Goal: Task Accomplishment & Management: Complete application form

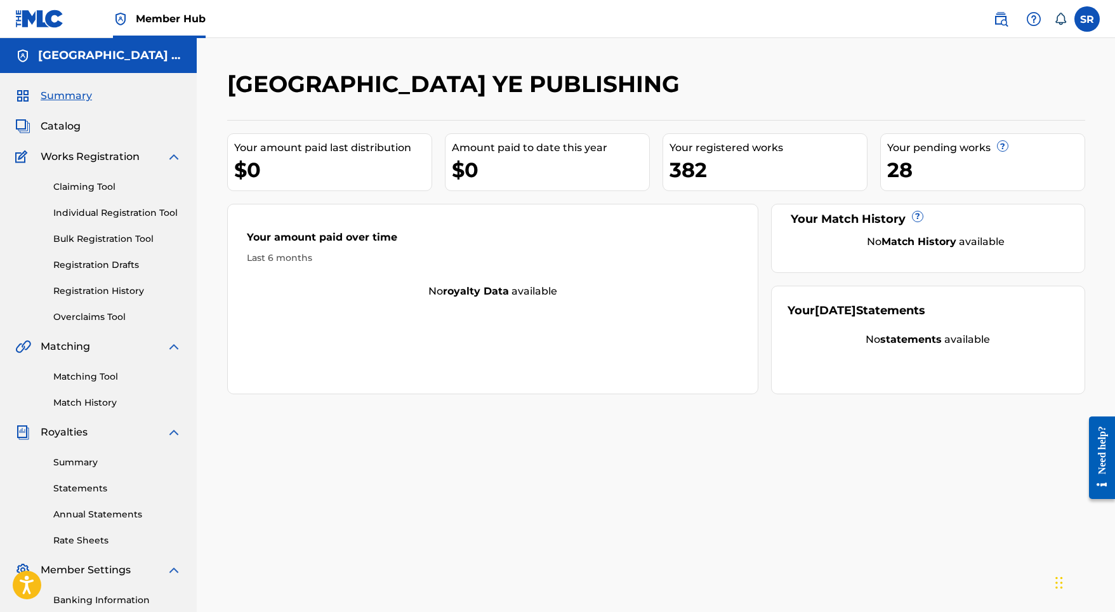
scroll to position [6, 0]
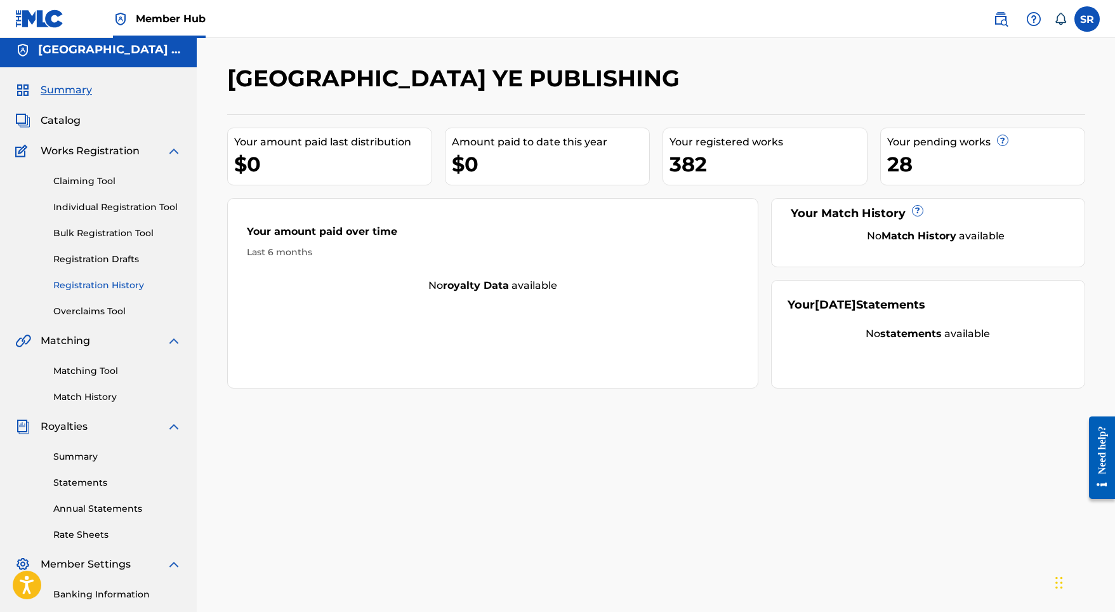
drag, startPoint x: 99, startPoint y: 260, endPoint x: 105, endPoint y: 281, distance: 21.7
click at [105, 281] on div "Claiming Tool Individual Registration Tool Bulk Registration Tool Registration …" at bounding box center [98, 238] width 166 height 159
click at [105, 281] on link "Registration History" at bounding box center [117, 284] width 128 height 13
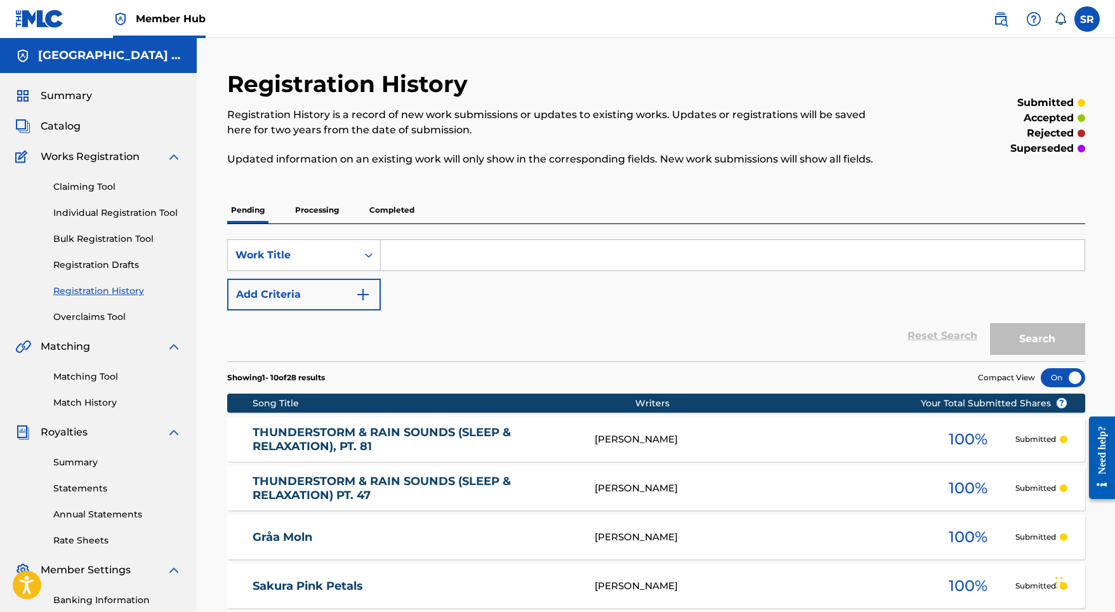
click at [320, 200] on p "Processing" at bounding box center [316, 210] width 51 height 27
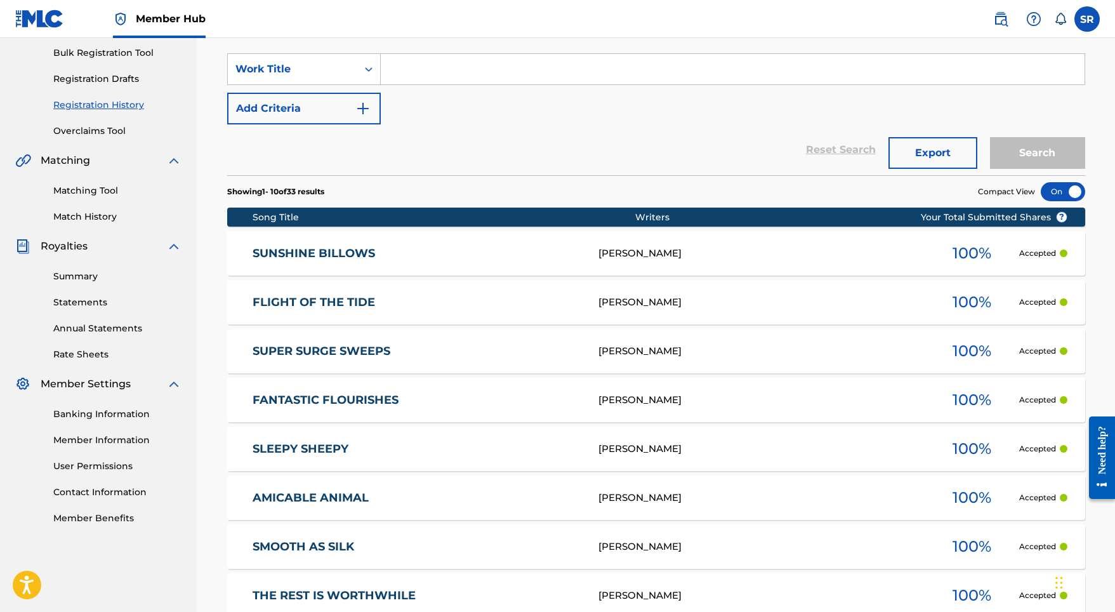
scroll to position [60, 0]
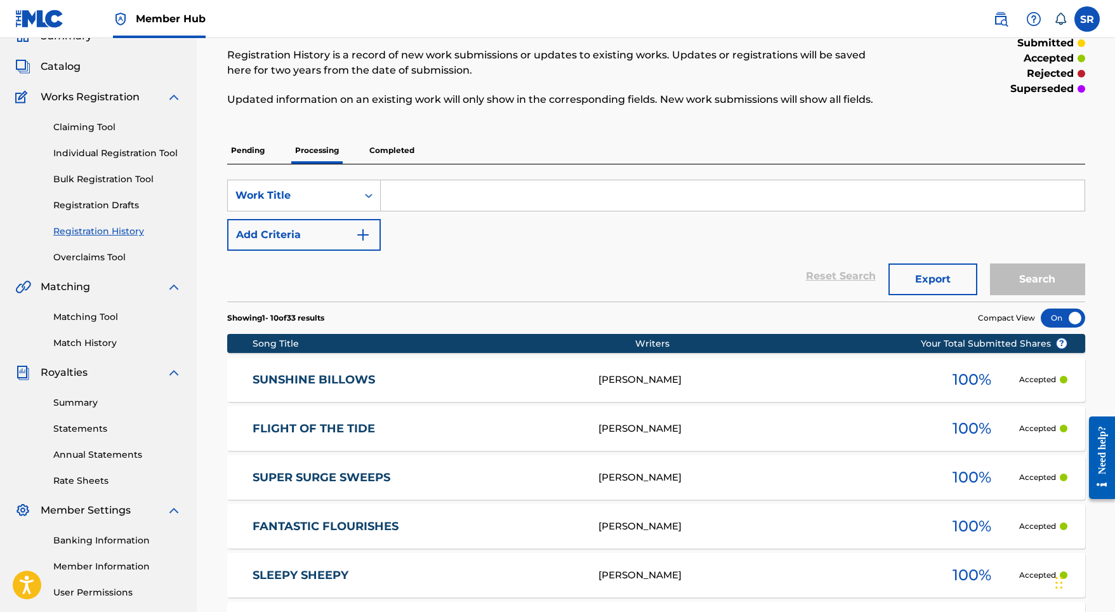
click at [249, 154] on p "Pending" at bounding box center [247, 150] width 41 height 27
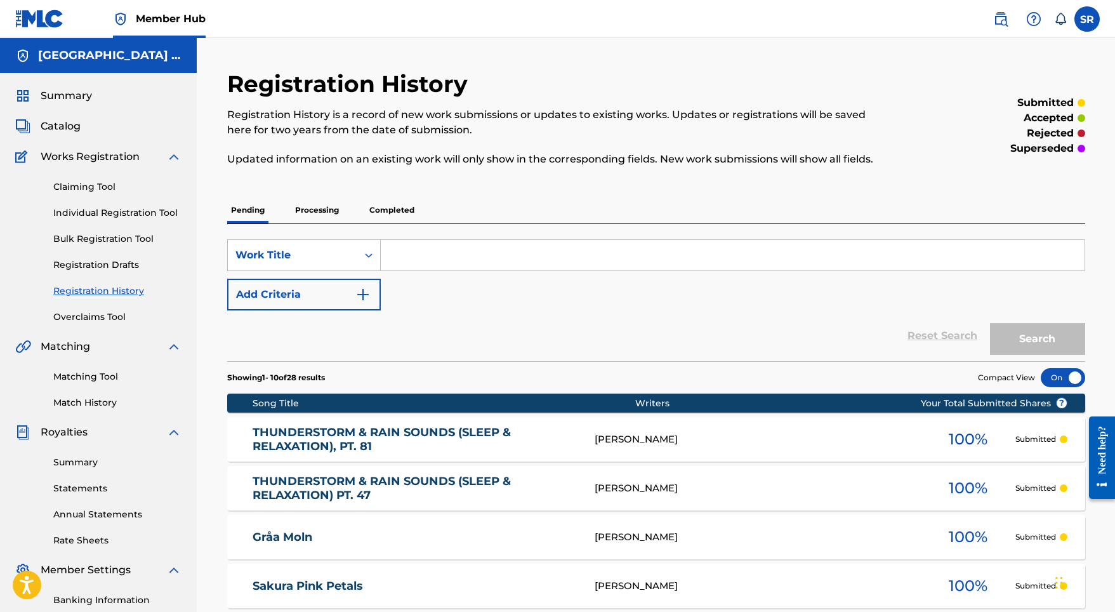
click at [391, 219] on p "Completed" at bounding box center [391, 210] width 53 height 27
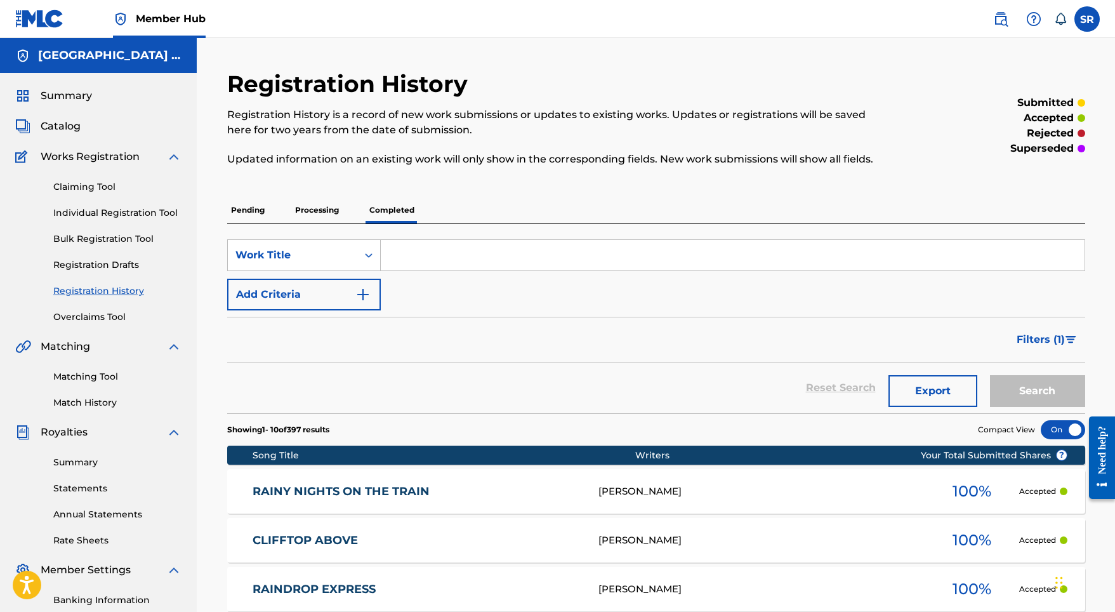
click at [312, 213] on p "Processing" at bounding box center [316, 210] width 51 height 27
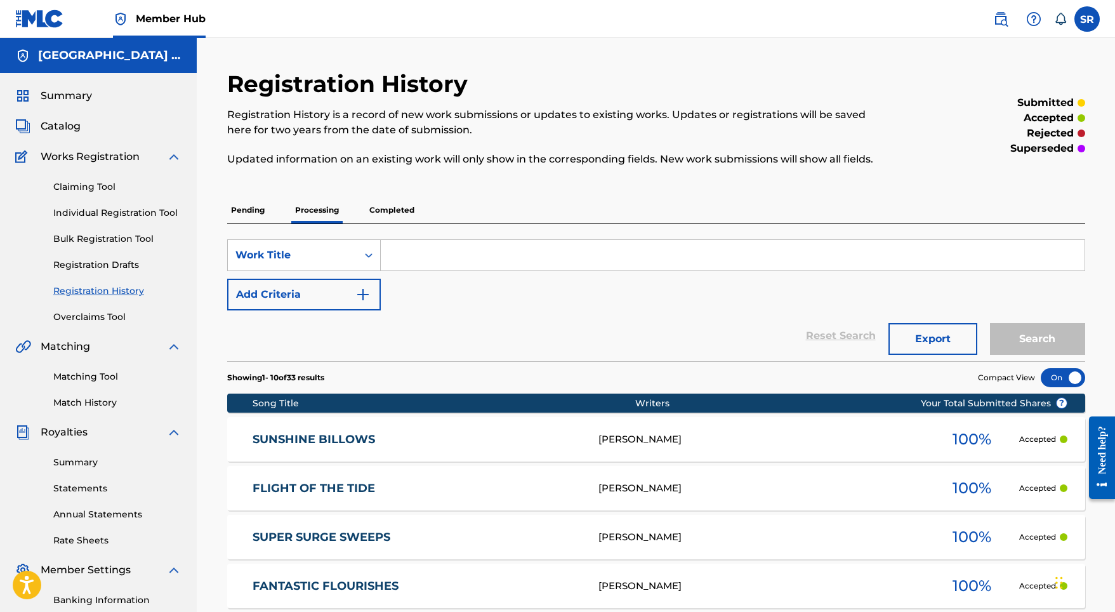
click at [253, 216] on p "Pending" at bounding box center [247, 210] width 41 height 27
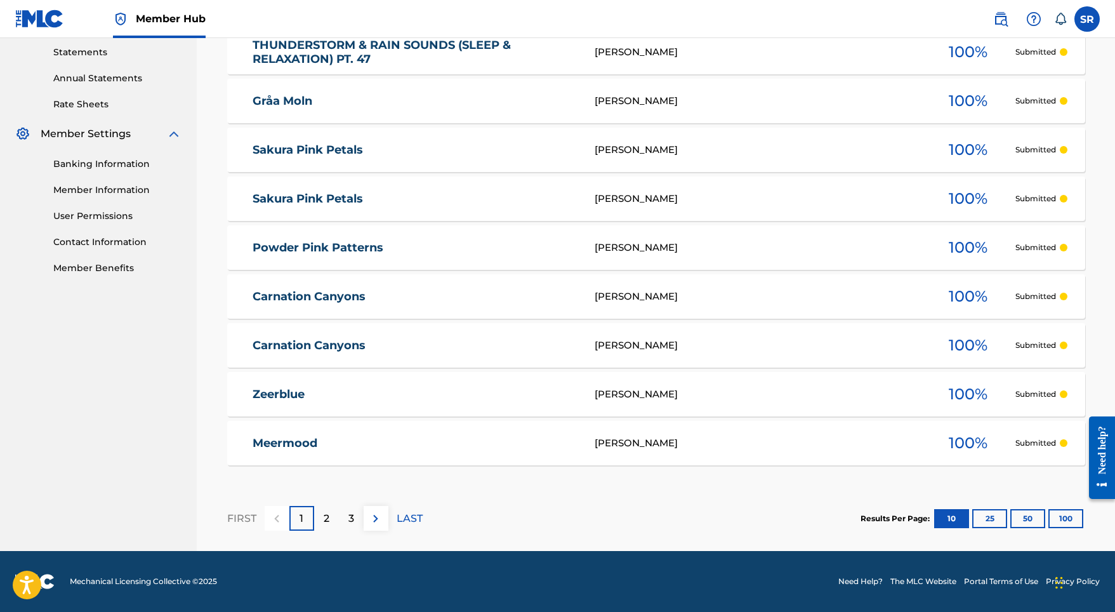
scroll to position [436, 0]
click at [331, 525] on div "2" at bounding box center [326, 518] width 25 height 25
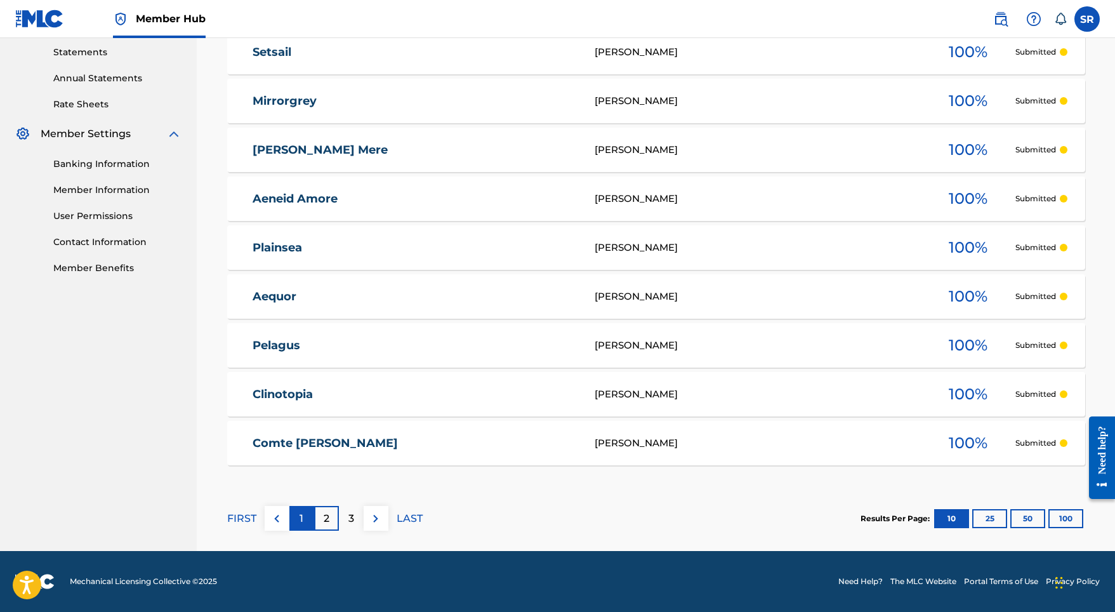
click at [299, 521] on p "1" at bounding box center [301, 518] width 4 height 15
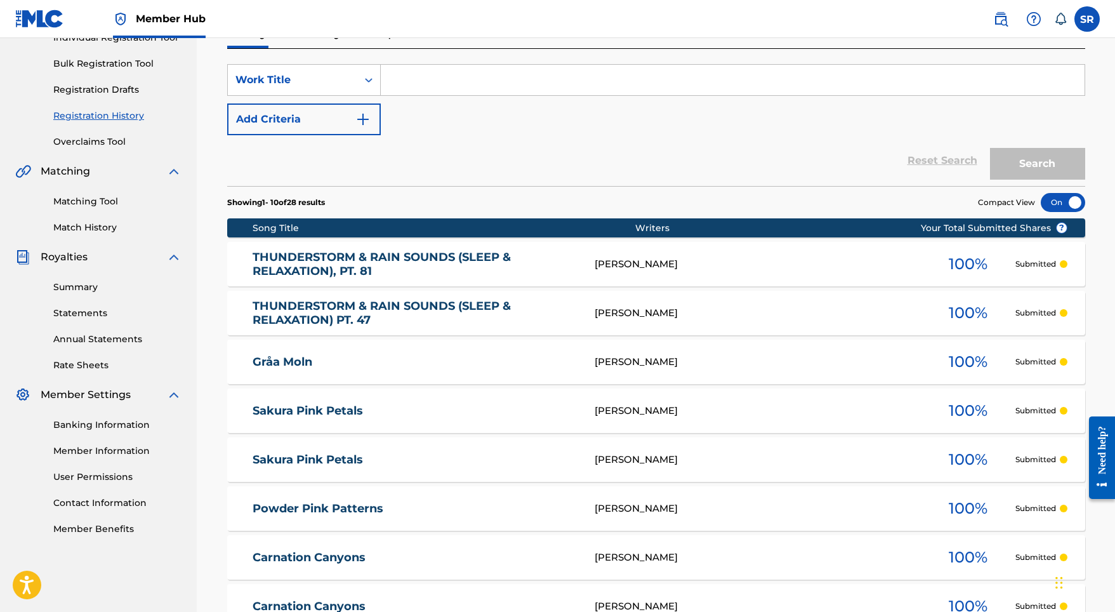
click at [300, 259] on link "THUNDERSTORM & RAIN SOUNDS (SLEEP & RELAXATION), PT. 81" at bounding box center [414, 264] width 325 height 29
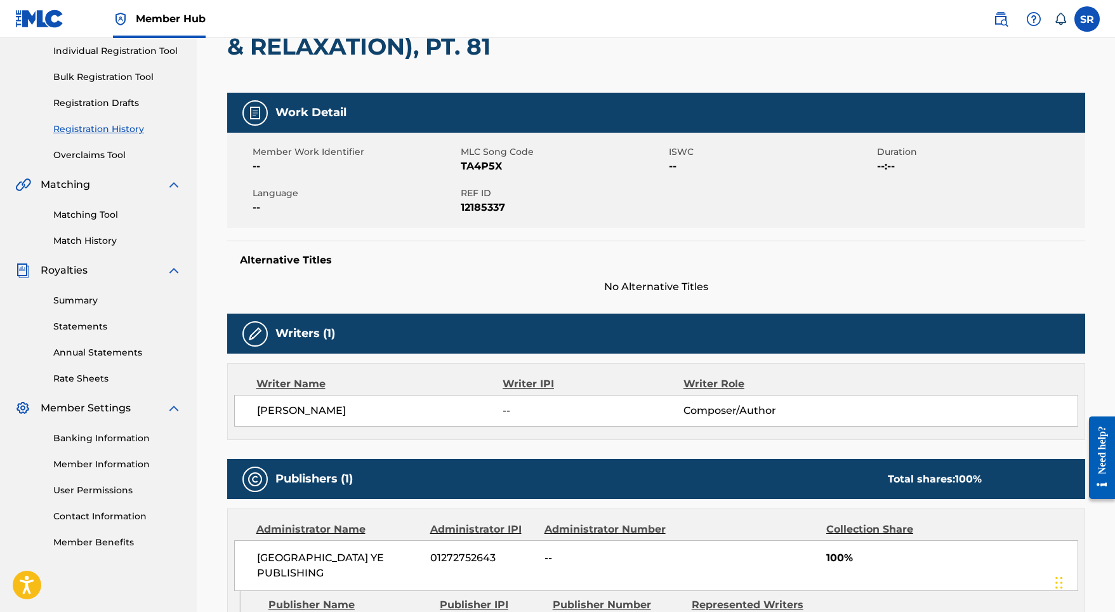
scroll to position [110, 0]
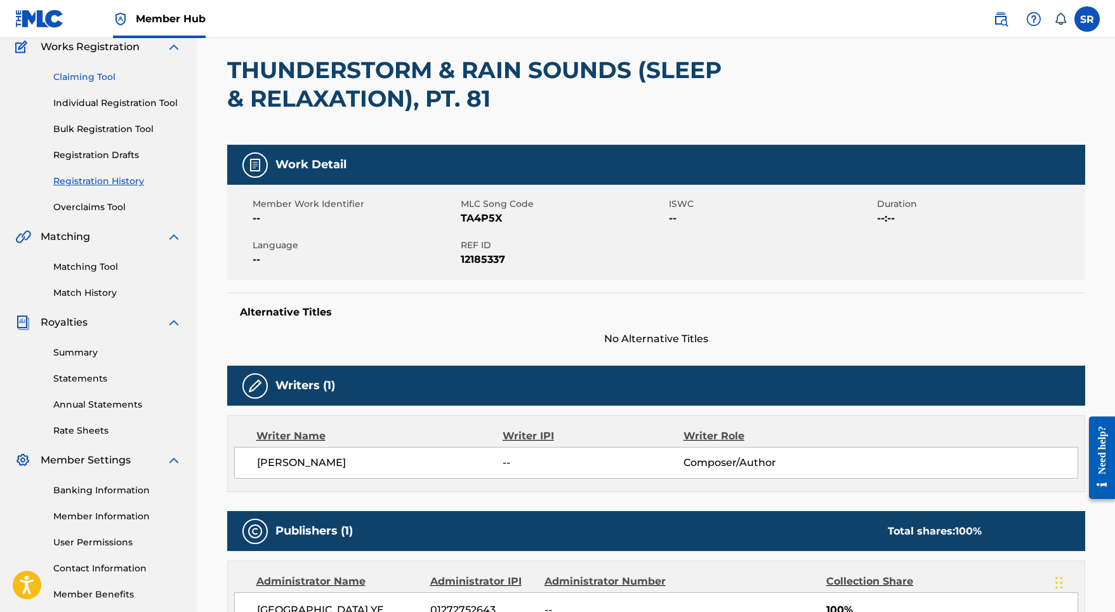
click at [119, 77] on link "Claiming Tool" at bounding box center [117, 76] width 128 height 13
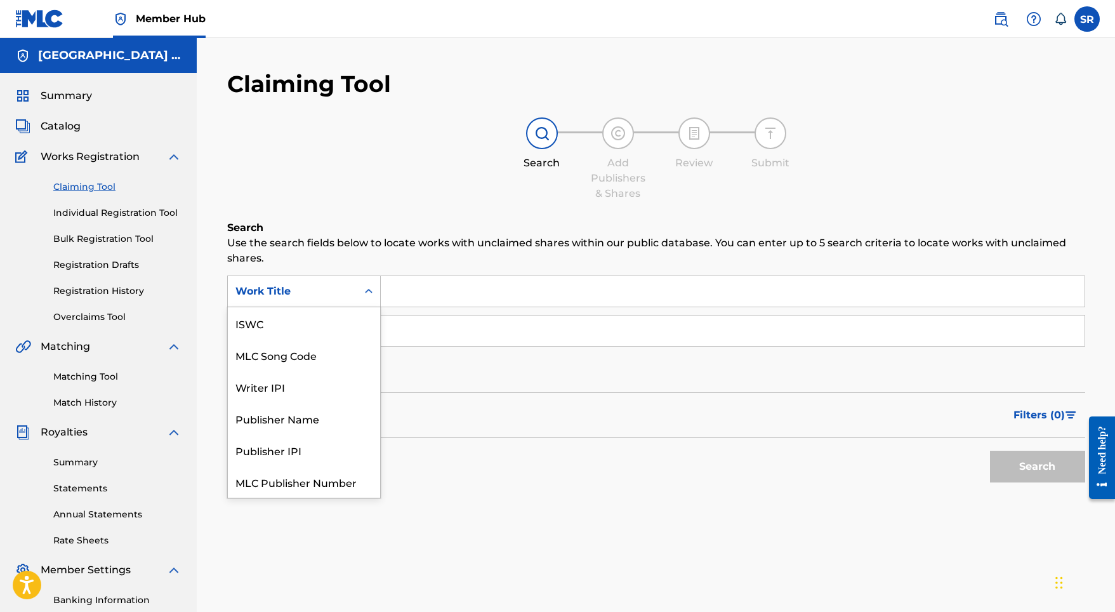
click at [289, 299] on div "Work Title" at bounding box center [292, 291] width 129 height 24
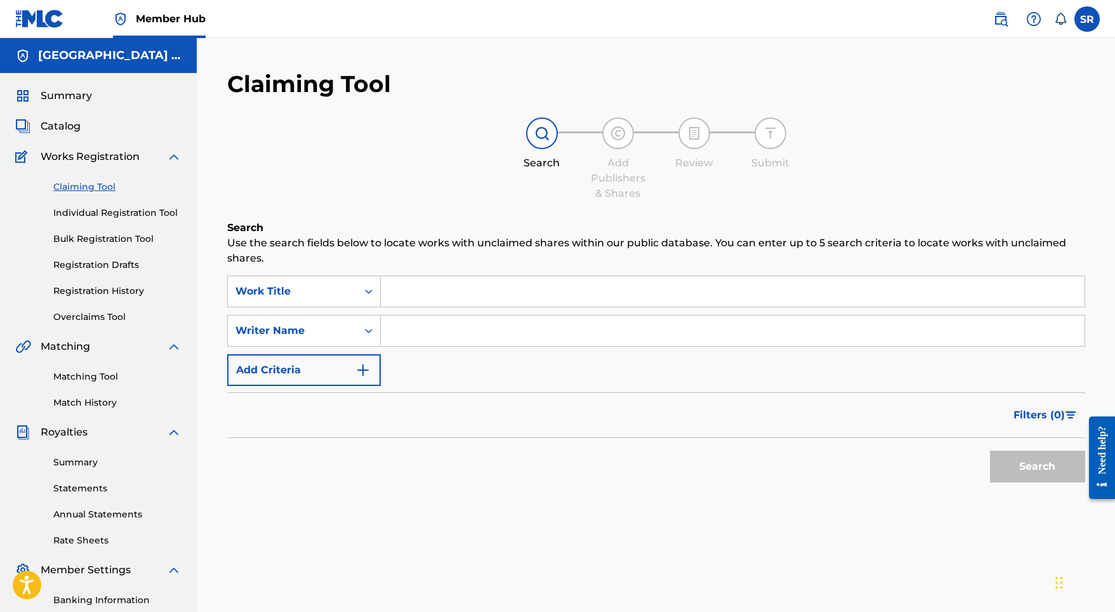
click at [290, 294] on div "Work Title" at bounding box center [292, 291] width 114 height 15
click at [121, 278] on div "Claiming Tool Individual Registration Tool Bulk Registration Tool Registration …" at bounding box center [98, 243] width 166 height 159
click at [121, 289] on link "Registration History" at bounding box center [117, 290] width 128 height 13
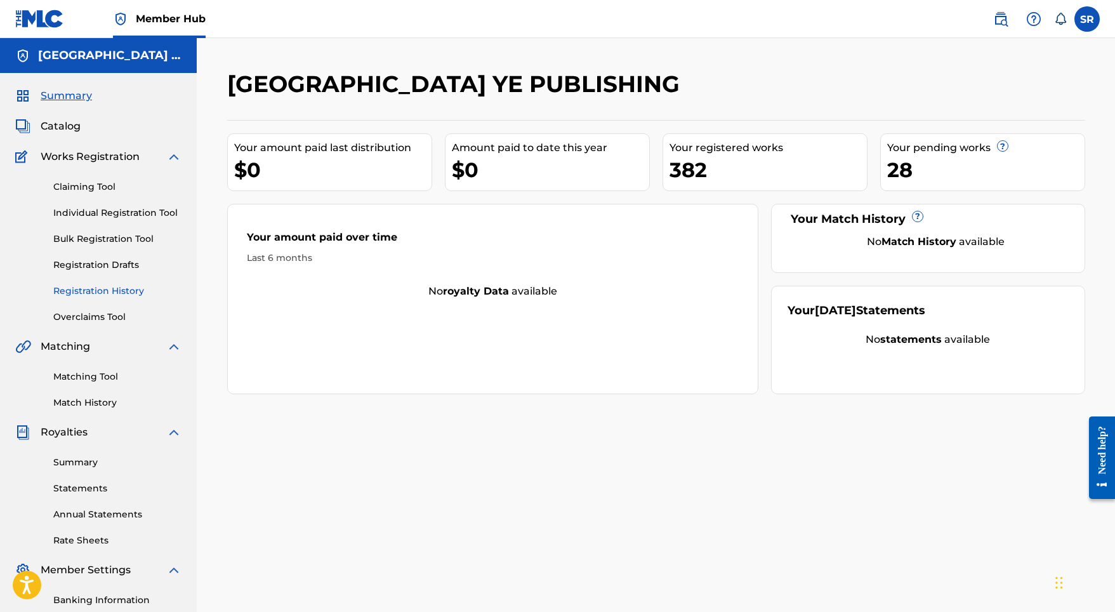
click at [111, 288] on link "Registration History" at bounding box center [117, 290] width 128 height 13
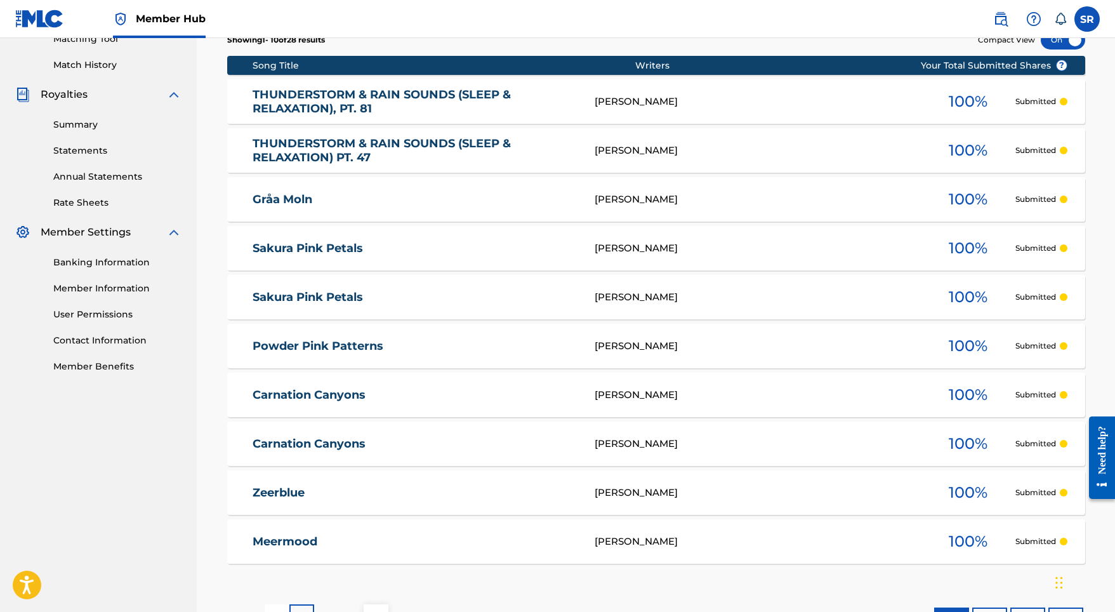
scroll to position [131, 0]
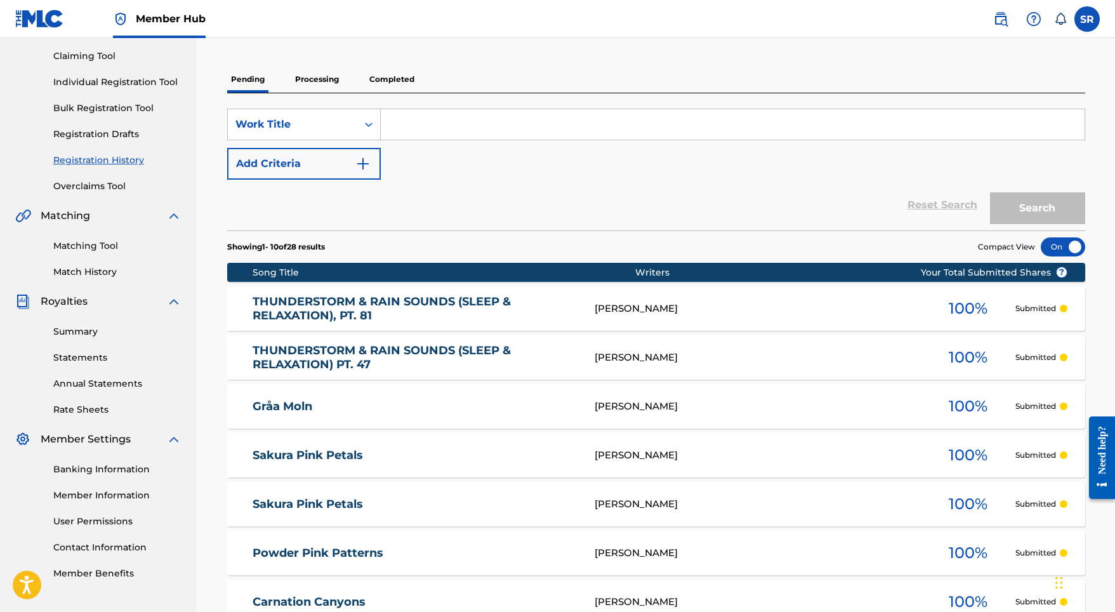
click at [315, 79] on p "Processing" at bounding box center [316, 79] width 51 height 27
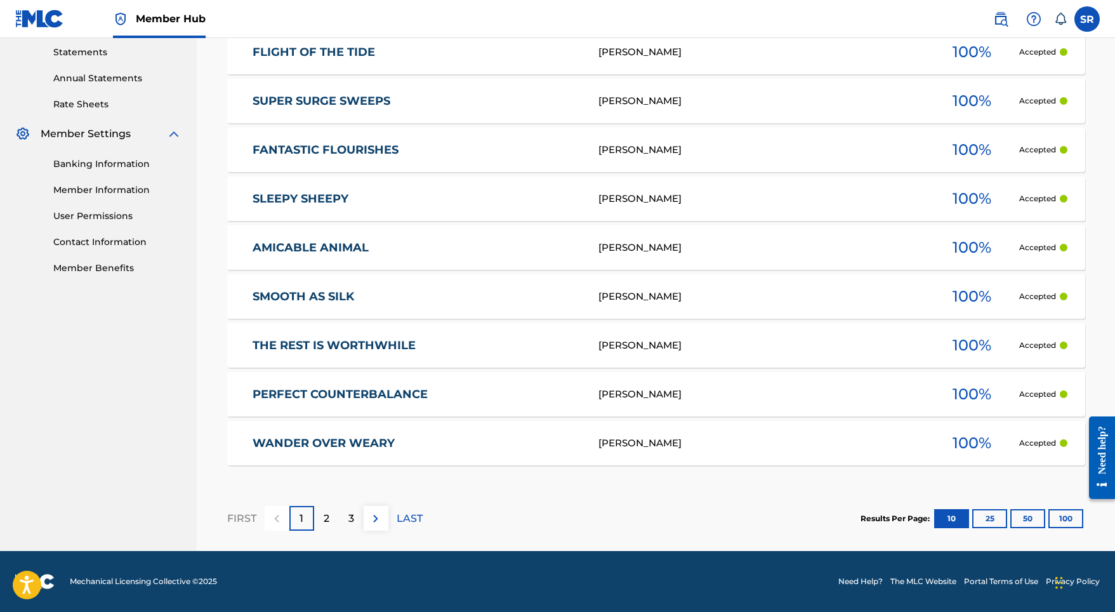
scroll to position [436, 0]
click at [407, 521] on p "LAST" at bounding box center [409, 518] width 26 height 15
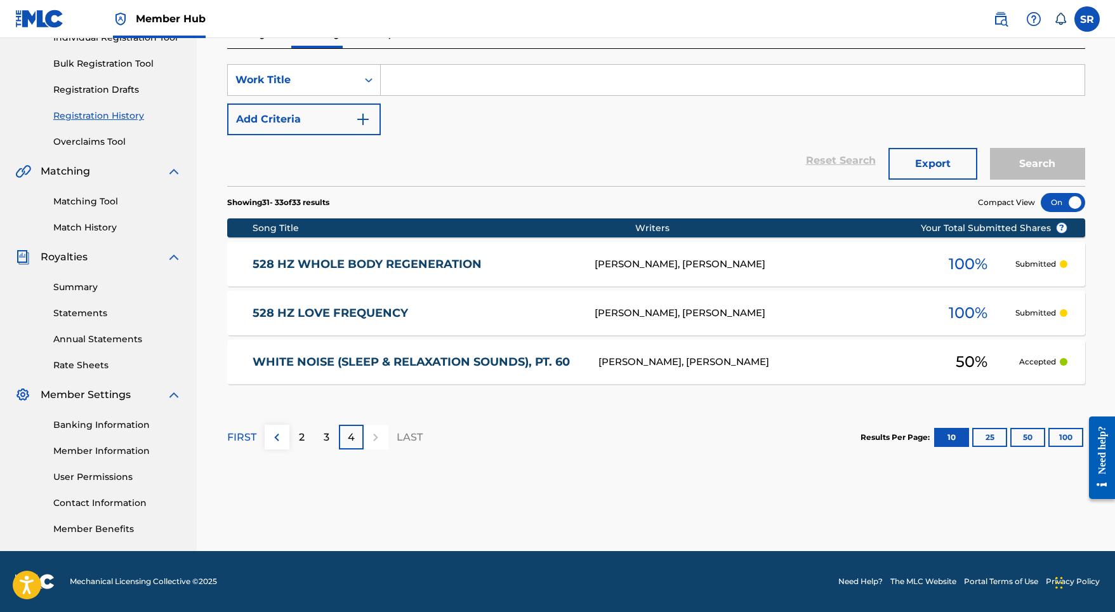
click at [384, 365] on link "WHITE NOISE (SLEEP & RELAXATION SOUNDS), PT. 60" at bounding box center [416, 362] width 329 height 15
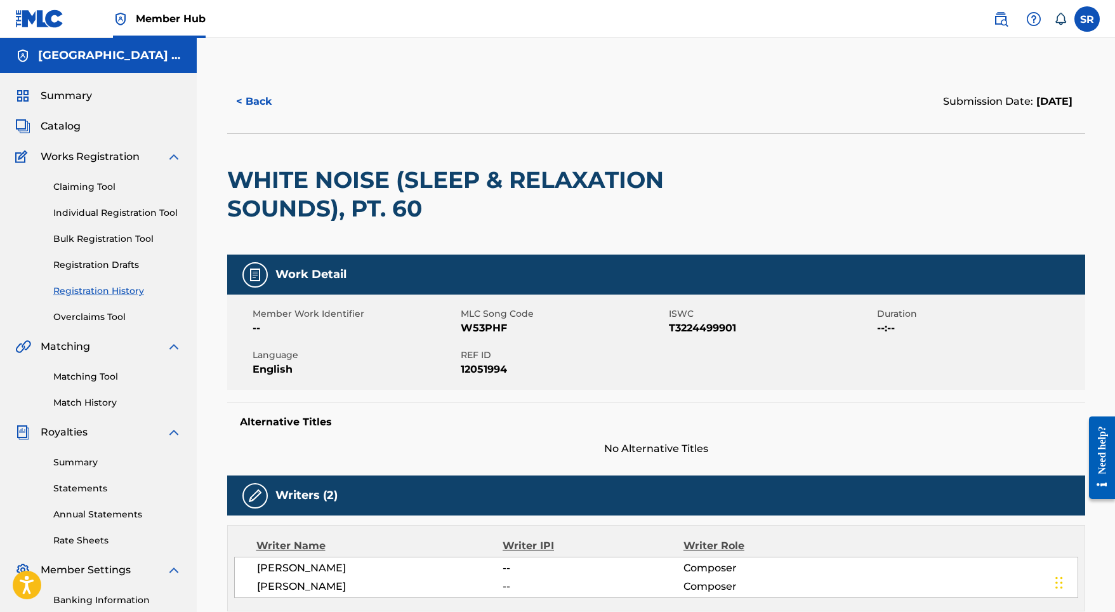
click at [62, 103] on div "Summary Catalog Works Registration Claiming Tool Individual Registration Tool B…" at bounding box center [98, 399] width 197 height 653
click at [67, 89] on span "Summary" at bounding box center [66, 95] width 51 height 15
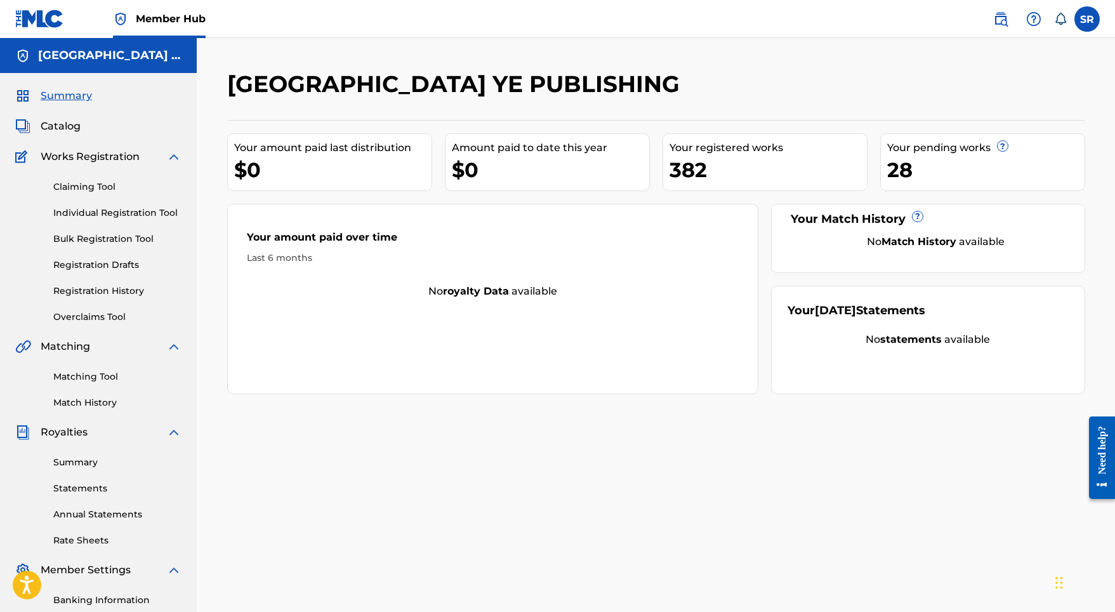
scroll to position [8, 0]
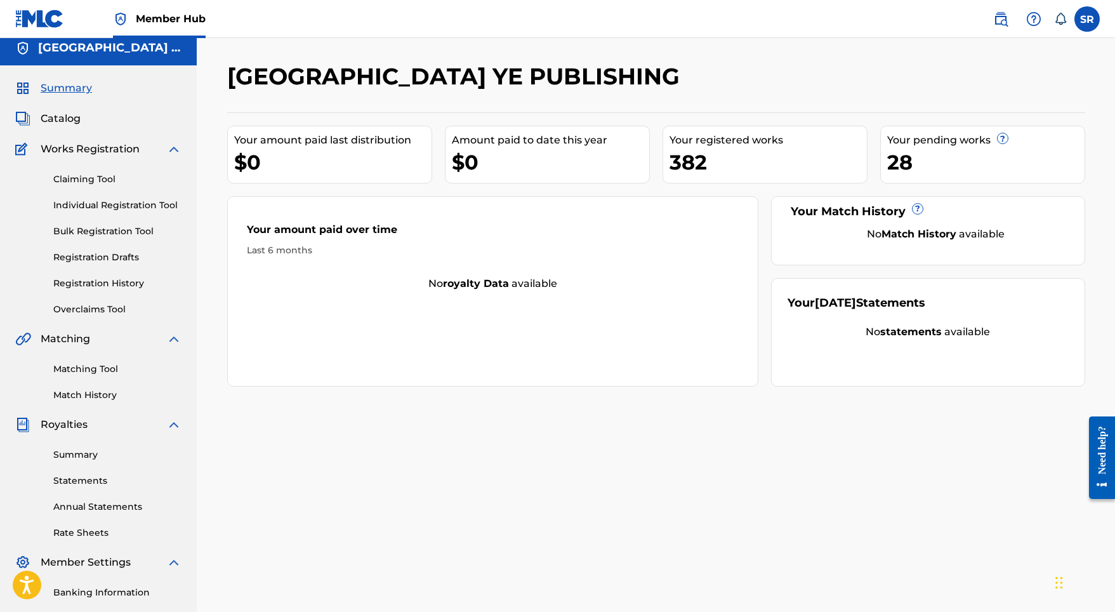
click at [706, 152] on div "382" at bounding box center [767, 162] width 197 height 29
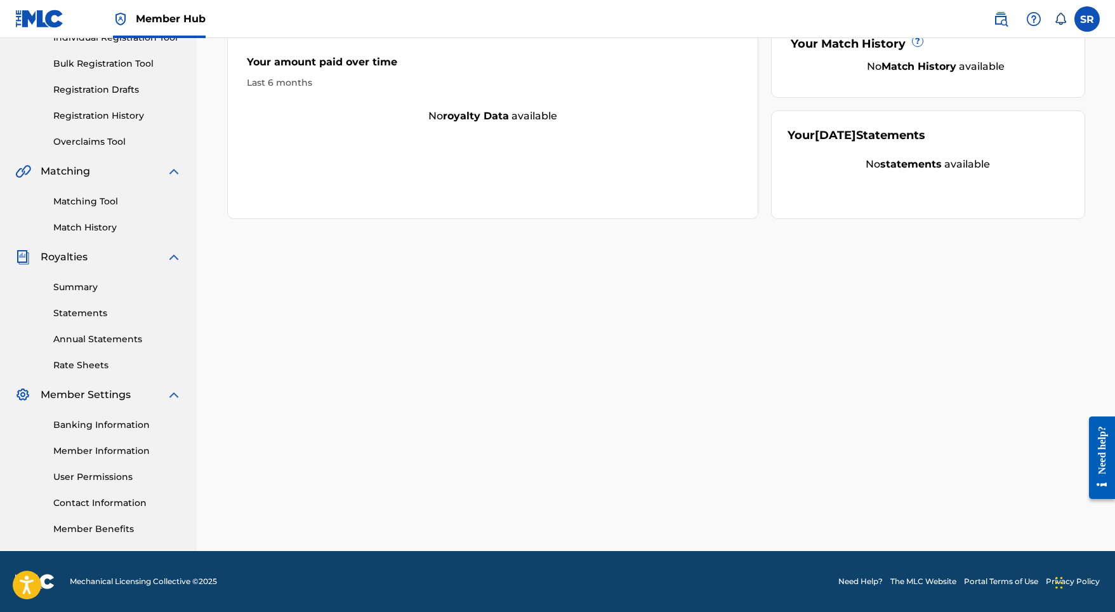
scroll to position [175, 0]
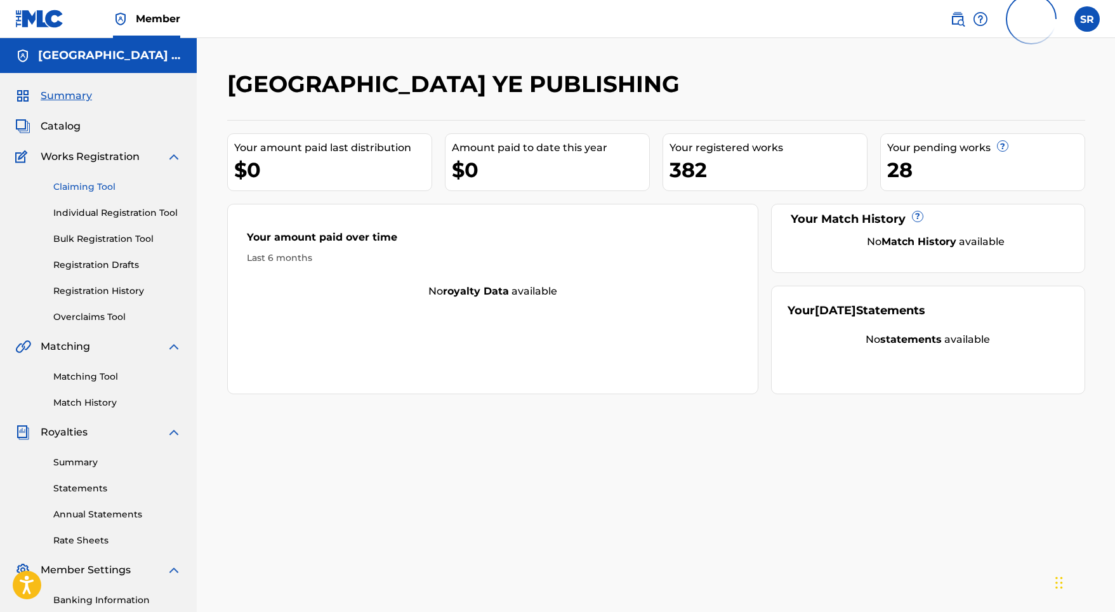
click at [106, 184] on link "Claiming Tool" at bounding box center [117, 186] width 128 height 13
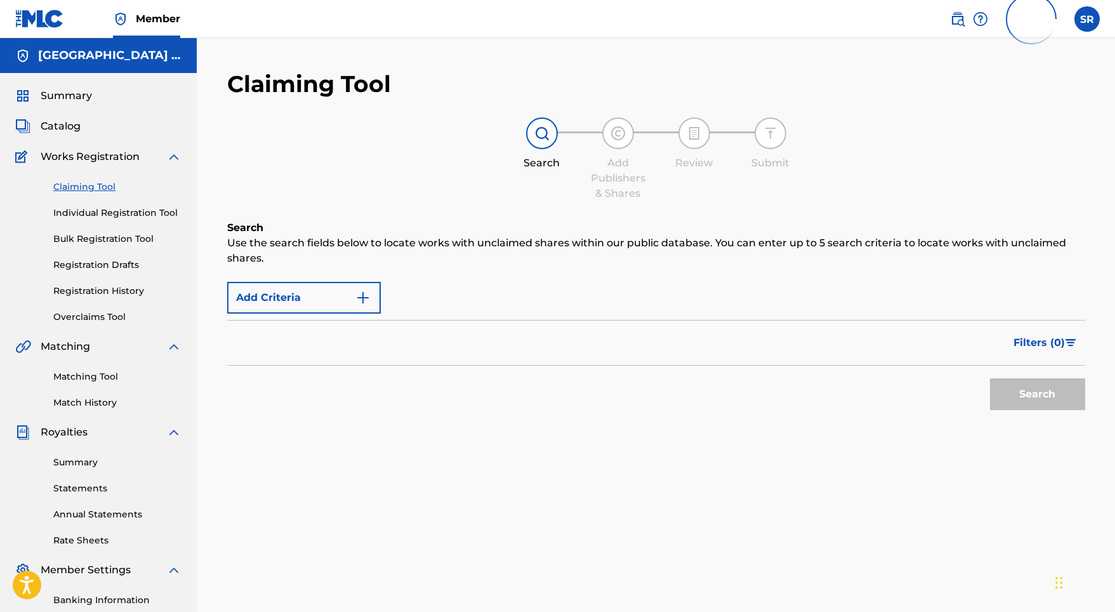
click at [105, 185] on link "Claiming Tool" at bounding box center [117, 186] width 128 height 13
click at [110, 208] on link "Individual Registration Tool" at bounding box center [117, 212] width 128 height 13
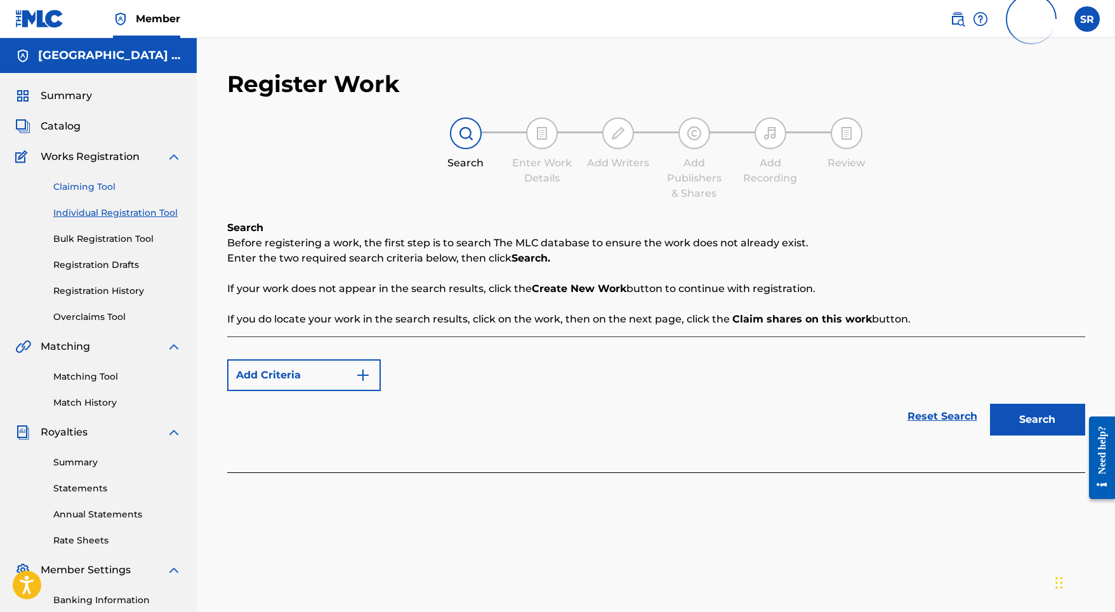
click at [108, 185] on link "Claiming Tool" at bounding box center [117, 186] width 128 height 13
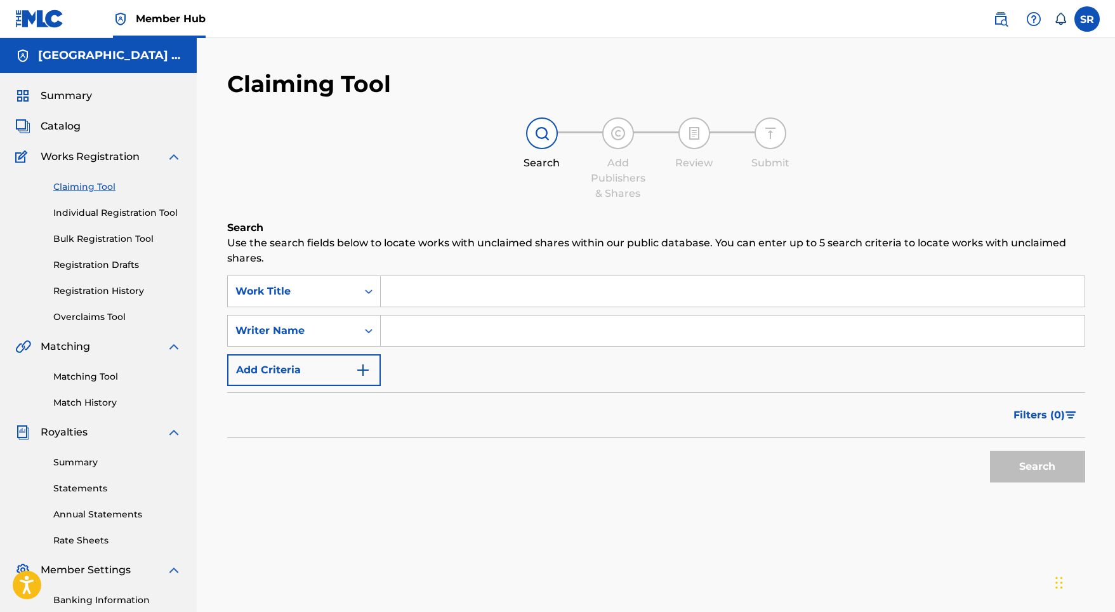
click at [425, 290] on input "Search Form" at bounding box center [733, 291] width 704 height 30
paste input "Soy Domi"
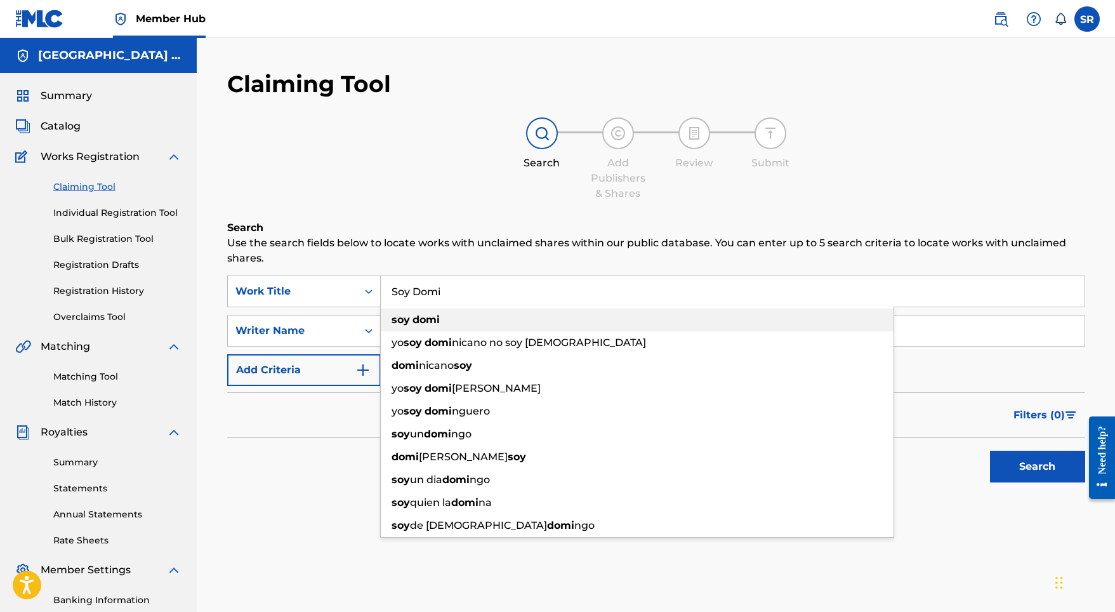
click at [429, 318] on strong "domi" at bounding box center [425, 319] width 27 height 12
type input "soy domi"
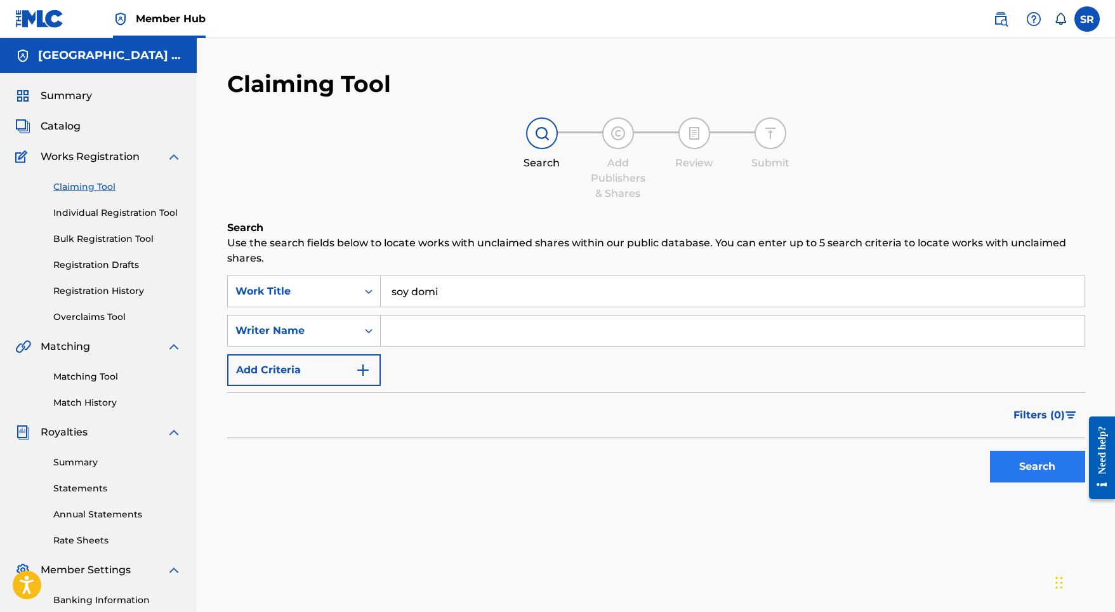
click at [997, 473] on button "Search" at bounding box center [1037, 466] width 95 height 32
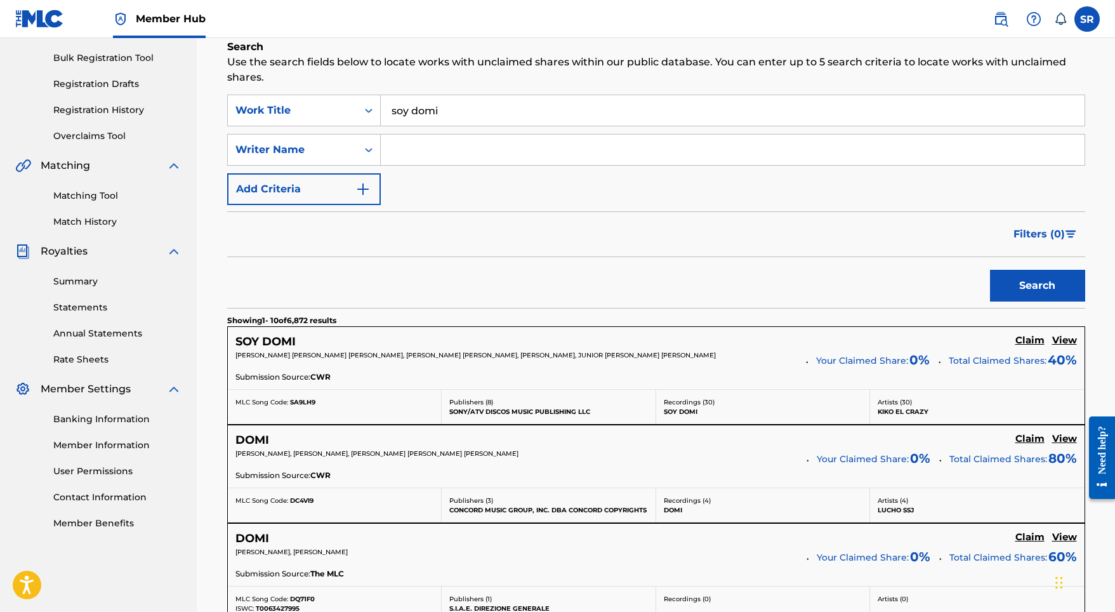
scroll to position [181, 0]
click at [276, 340] on h5 "SOY DOMI" at bounding box center [265, 341] width 60 height 15
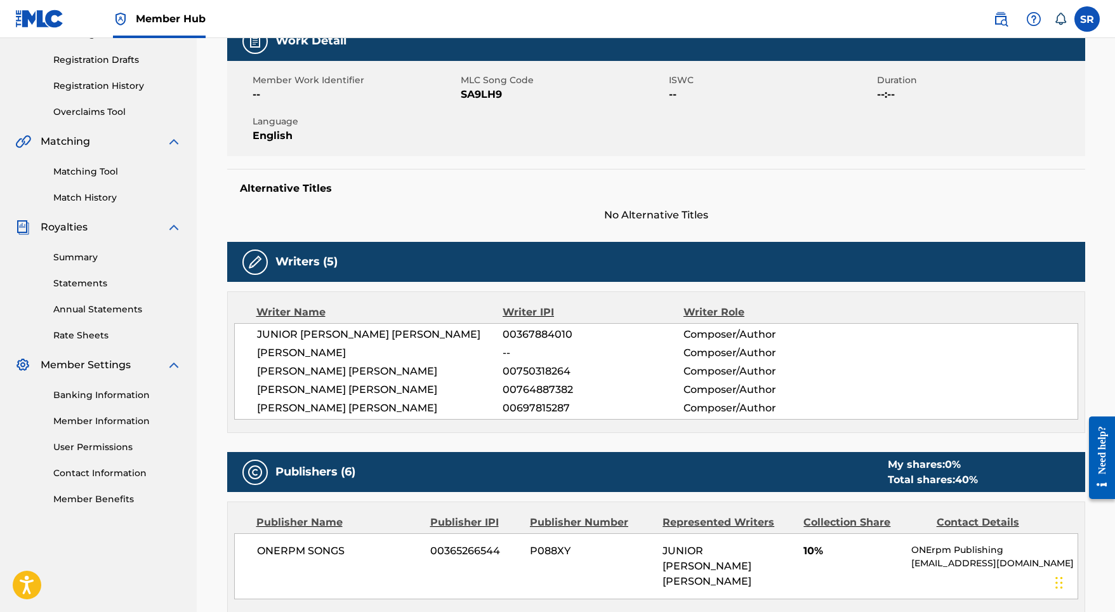
scroll to position [3, 0]
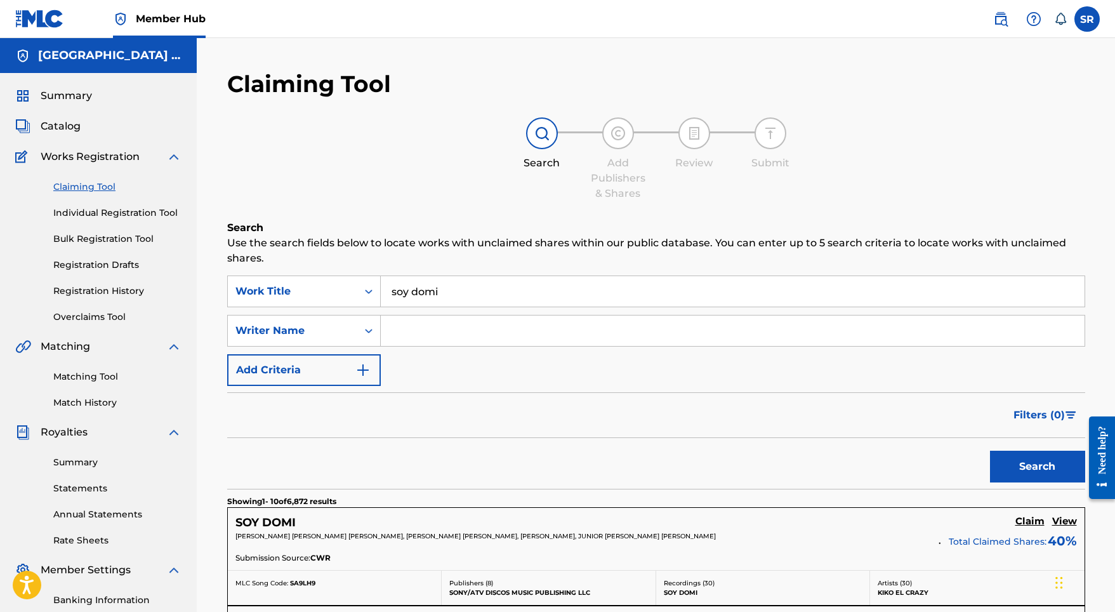
click at [412, 1] on nav "Member Hub SR SR Sydney Romain roachlifemusic03@gmail.com Notification Preferen…" at bounding box center [557, 19] width 1115 height 38
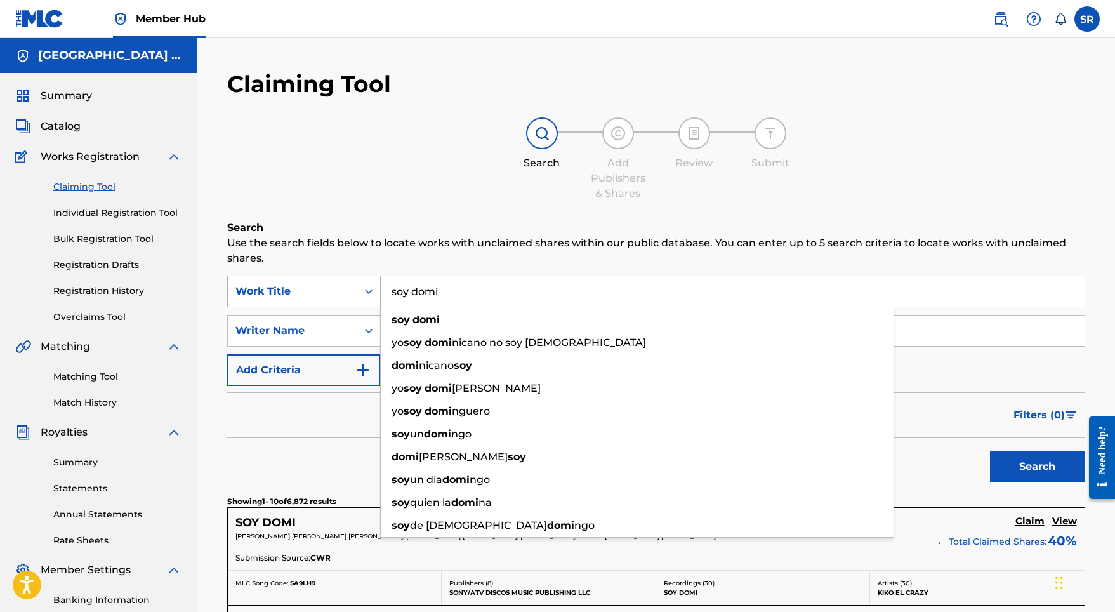
drag, startPoint x: 453, startPoint y: 295, endPoint x: 329, endPoint y: 289, distance: 123.9
click at [329, 289] on div "SearchWithCriteriaa7ffc7a1-0c34-439e-b456-95a2a618057f Work Title soy domi soy …" at bounding box center [656, 291] width 858 height 32
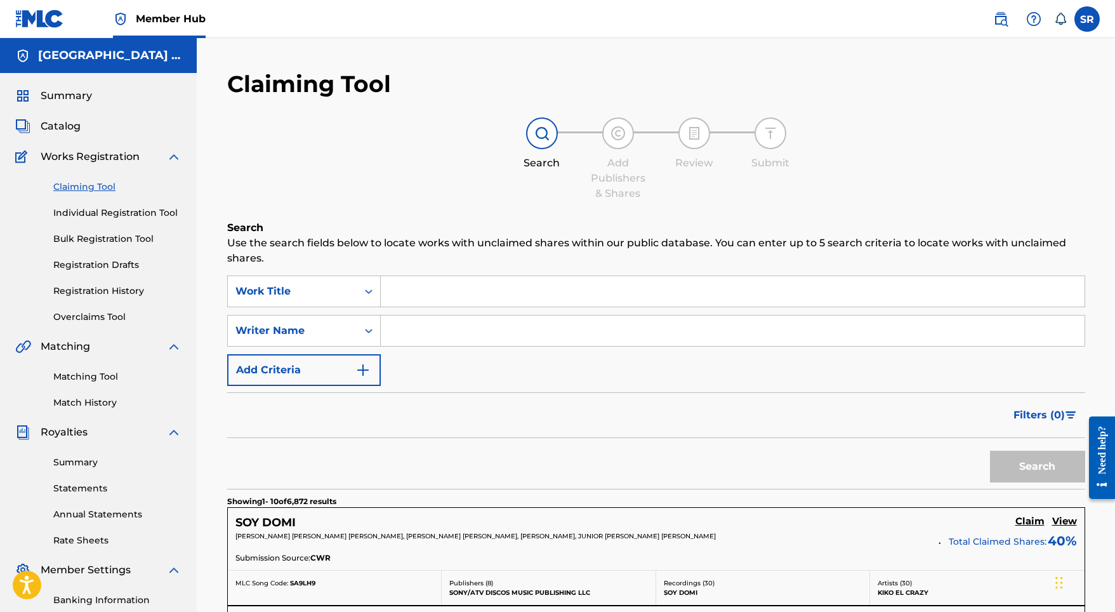
click at [412, 329] on input "Search Form" at bounding box center [733, 330] width 704 height 30
type input "Juan Miguel villar"
click at [1037, 466] on button "Search" at bounding box center [1037, 466] width 95 height 32
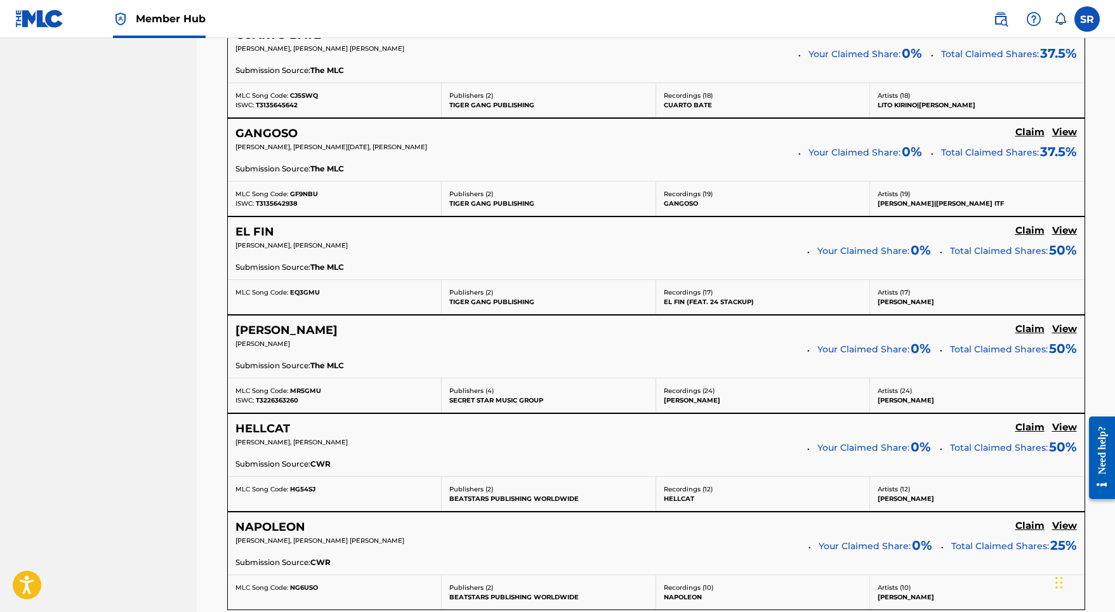
scroll to position [1025, 0]
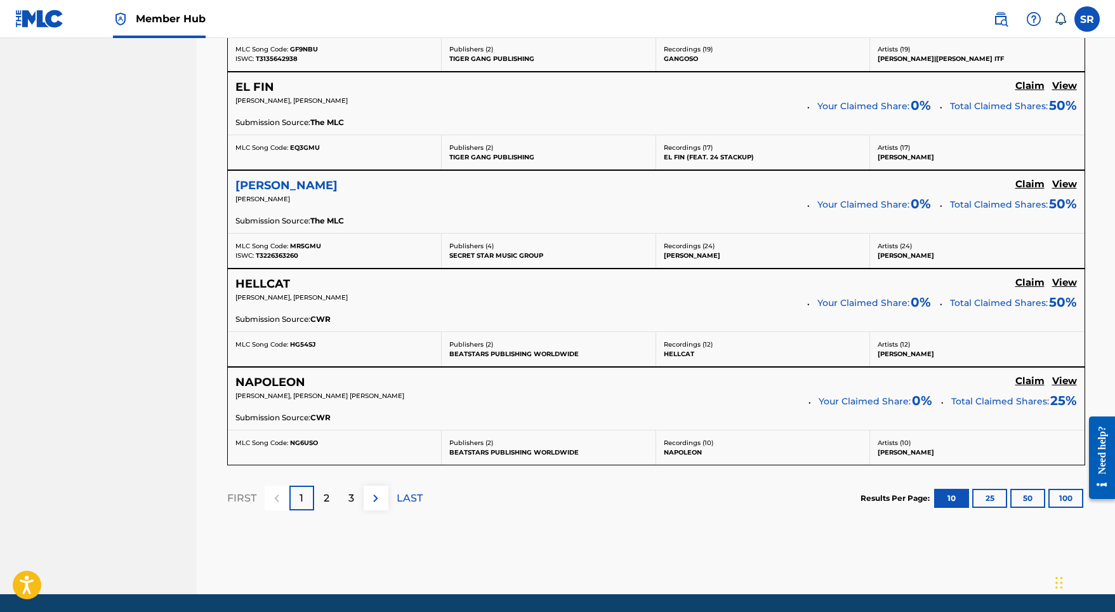
click at [284, 180] on h5 "MANUELITA" at bounding box center [286, 185] width 102 height 15
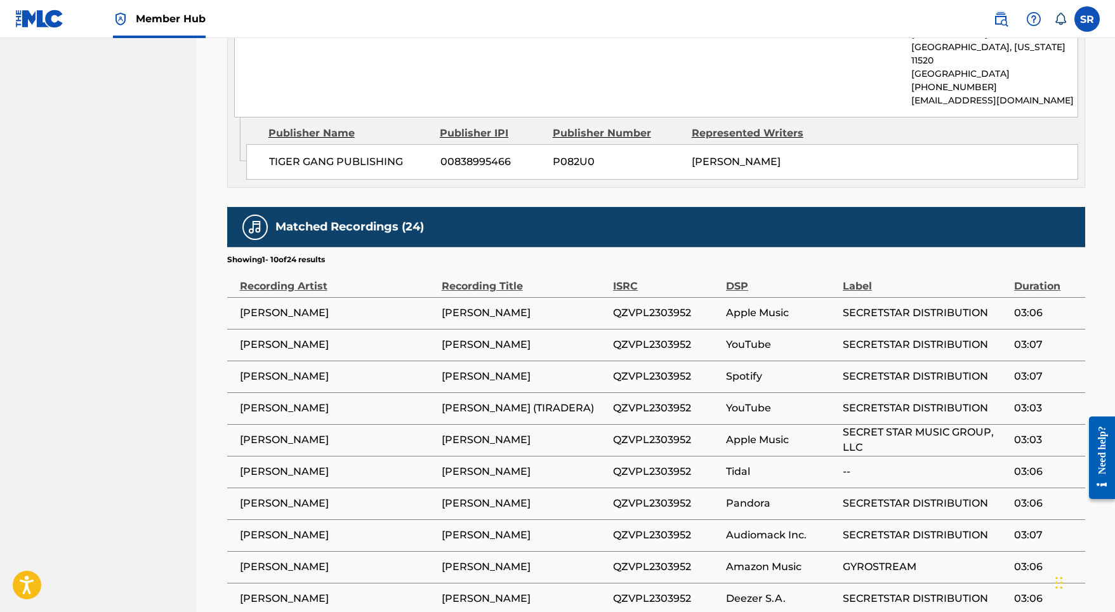
scroll to position [1118, 0]
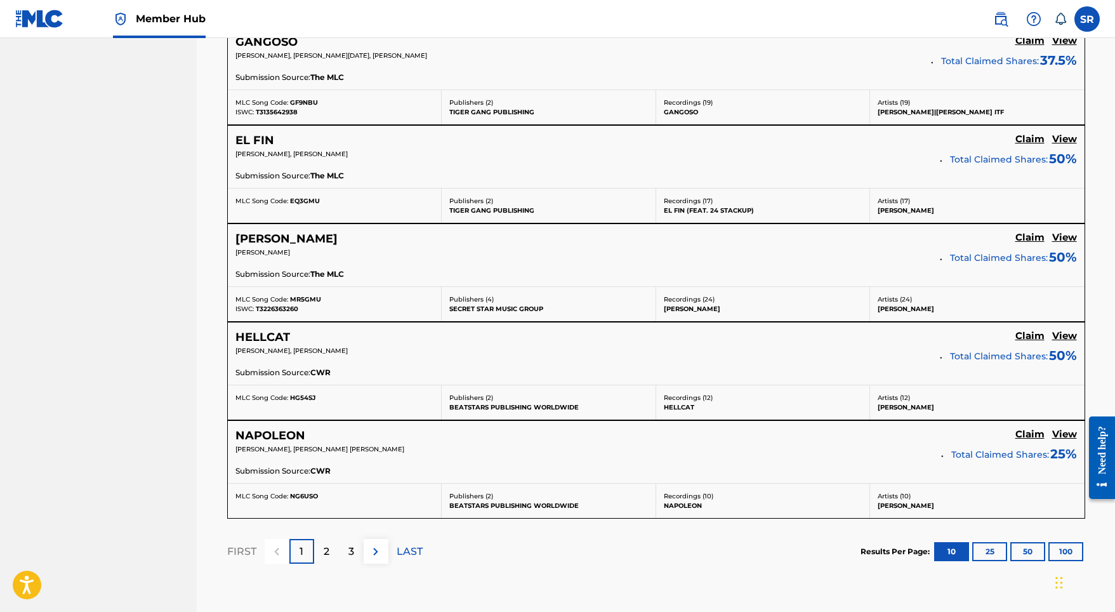
scroll to position [970, 0]
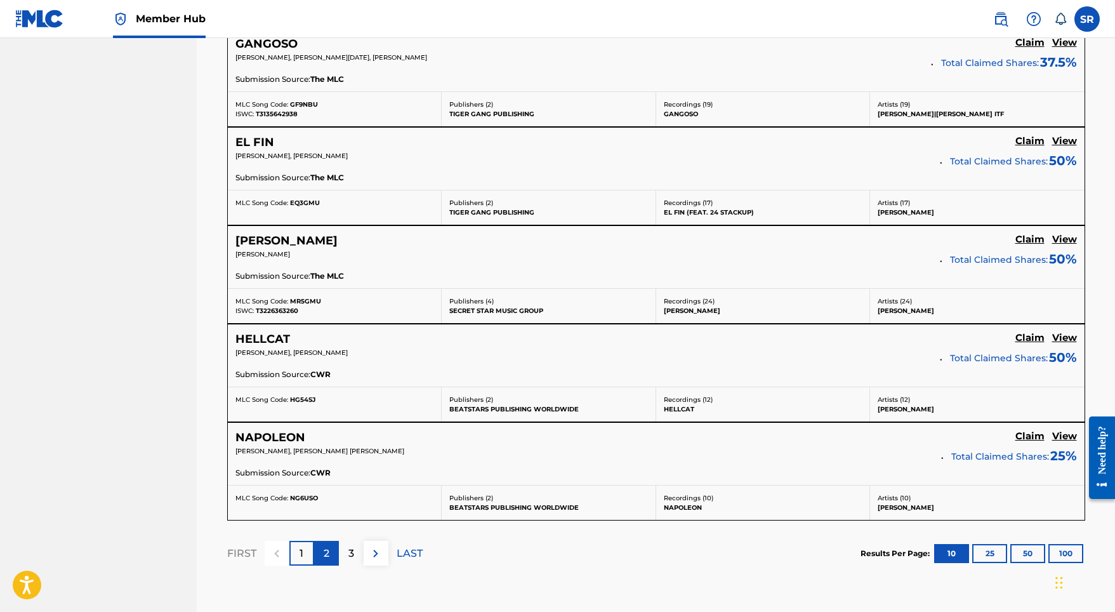
click at [323, 558] on div "2" at bounding box center [326, 552] width 25 height 25
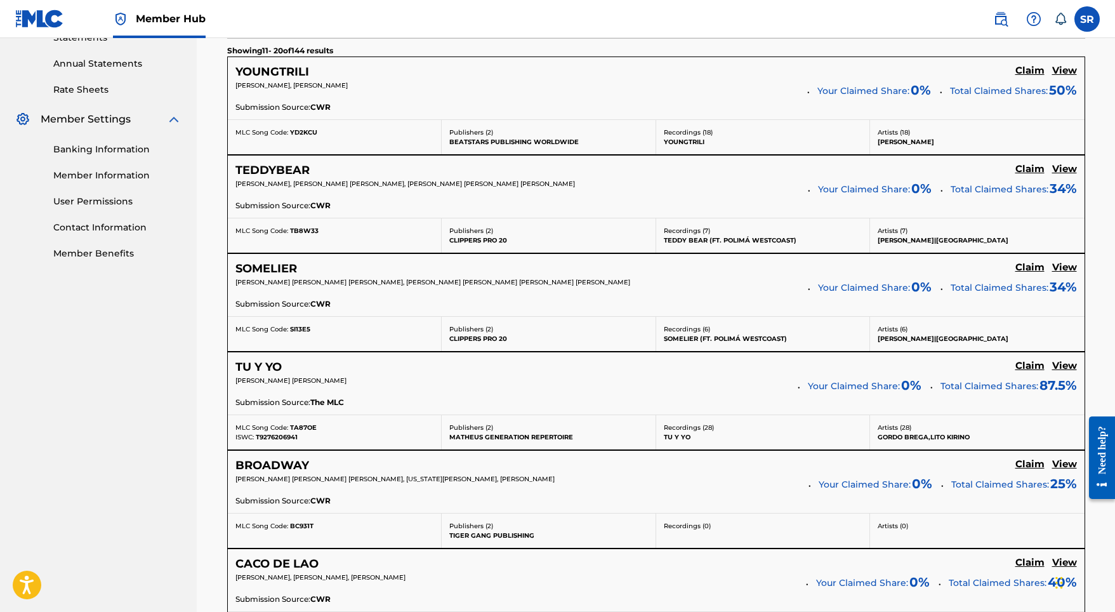
scroll to position [429, 0]
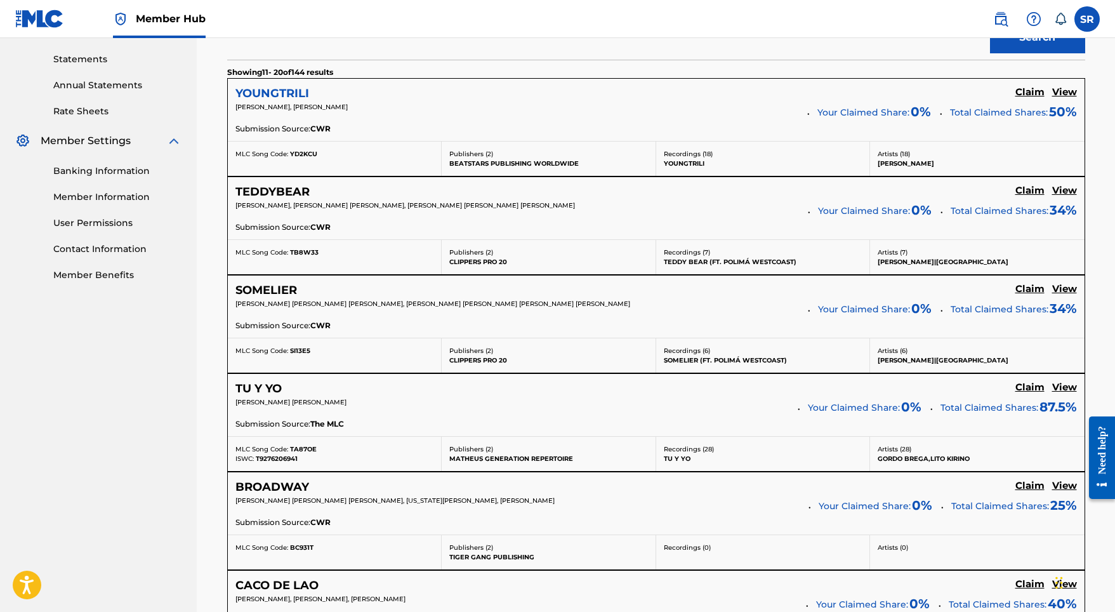
click at [306, 94] on h5 "YOUNGTRILI" at bounding box center [272, 93] width 74 height 15
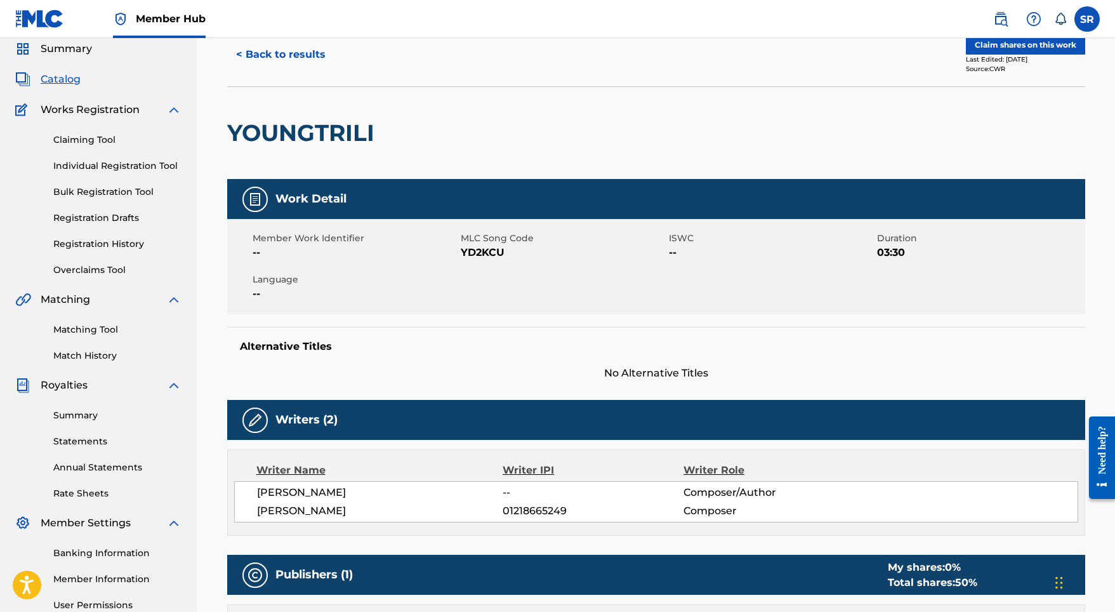
scroll to position [47, 0]
click at [1088, 23] on label at bounding box center [1086, 18] width 25 height 25
click at [1087, 19] on input "SR Sydney Romain roachlifemusic03@gmail.com Notification Preferences Profile Lo…" at bounding box center [1087, 19] width 0 height 0
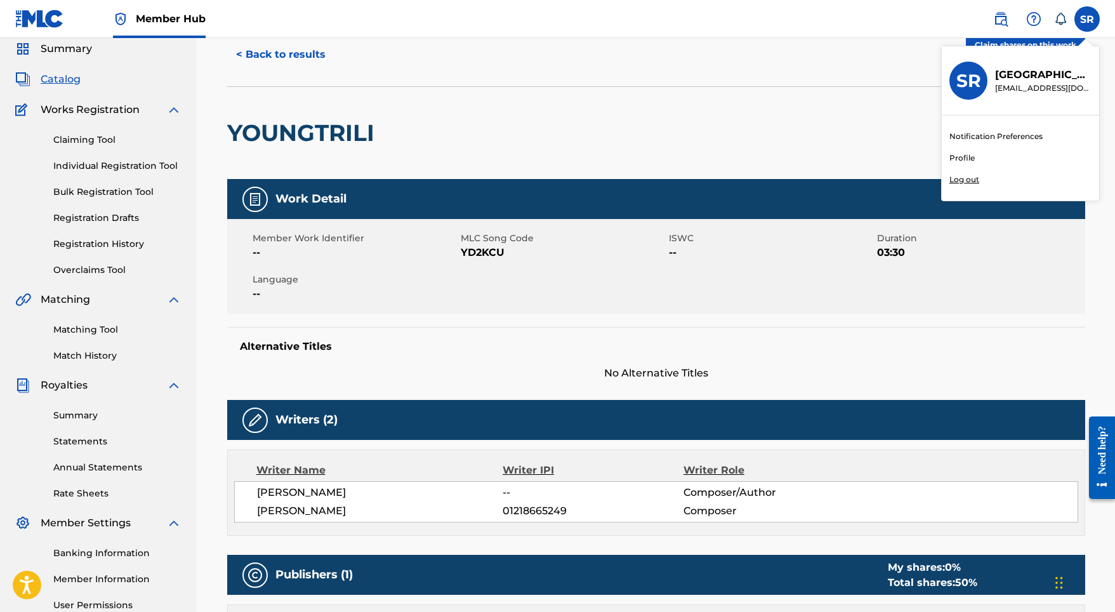
click at [964, 180] on p "Log out" at bounding box center [964, 179] width 30 height 11
click at [1087, 19] on input "SR Sydney Romain roachlifemusic03@gmail.com Notification Preferences Profile Lo…" at bounding box center [1087, 19] width 0 height 0
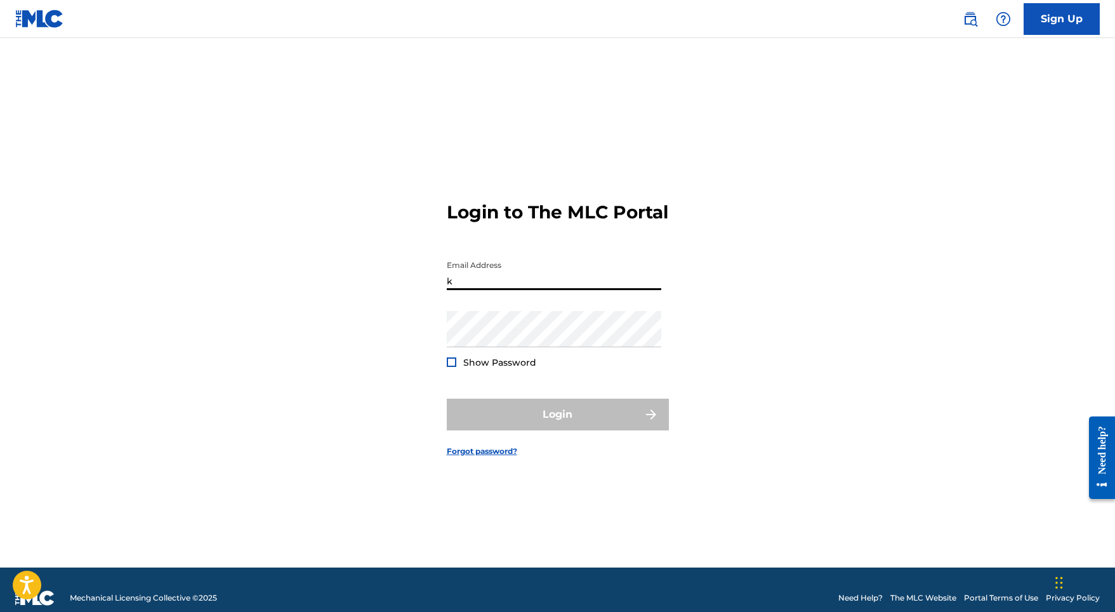
type input "kgpktllc@gmail.com"
click at [557, 425] on button "Login" at bounding box center [558, 414] width 222 height 32
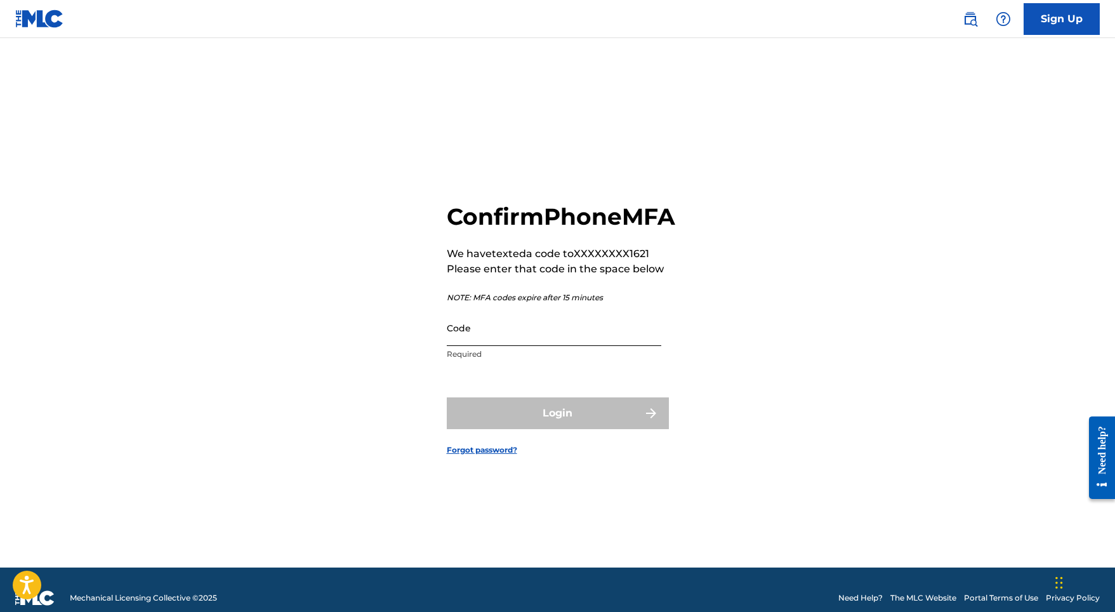
click at [492, 346] on input "Code" at bounding box center [554, 328] width 214 height 36
drag, startPoint x: 478, startPoint y: 341, endPoint x: 489, endPoint y: 348, distance: 13.2
click at [489, 346] on input "99539" at bounding box center [554, 328] width 214 height 36
type input "8"
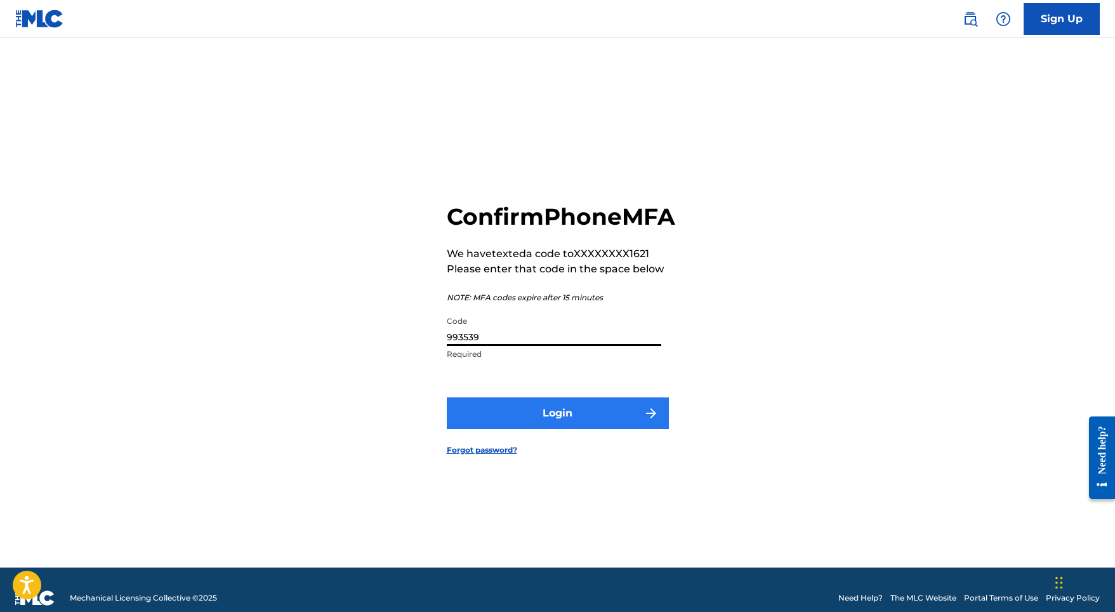
type input "993539"
click at [557, 419] on button "Login" at bounding box center [558, 413] width 222 height 32
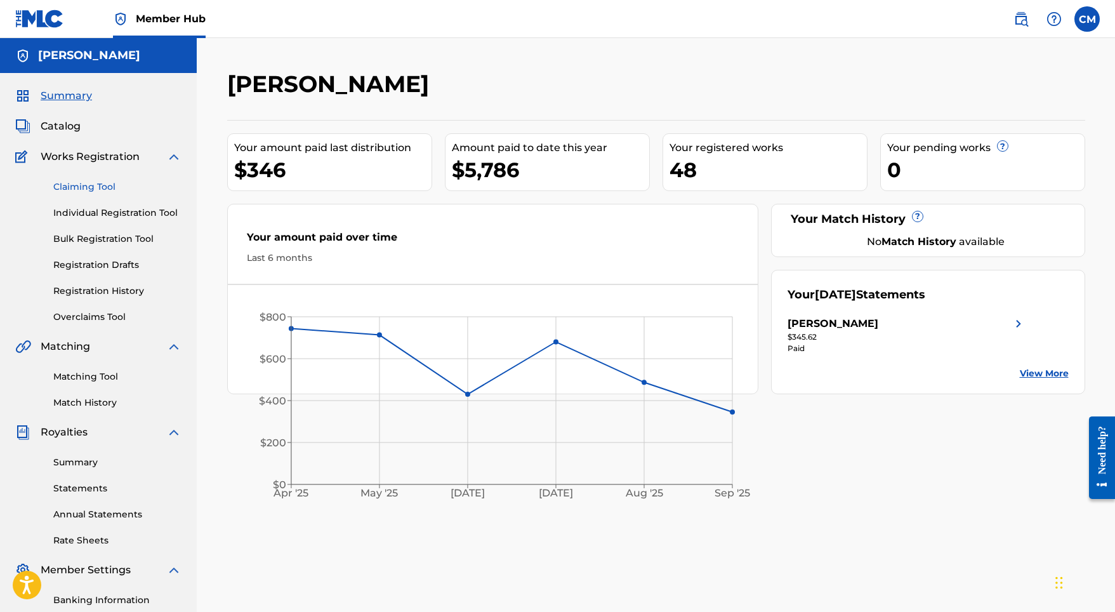
click at [110, 187] on link "Claiming Tool" at bounding box center [117, 186] width 128 height 13
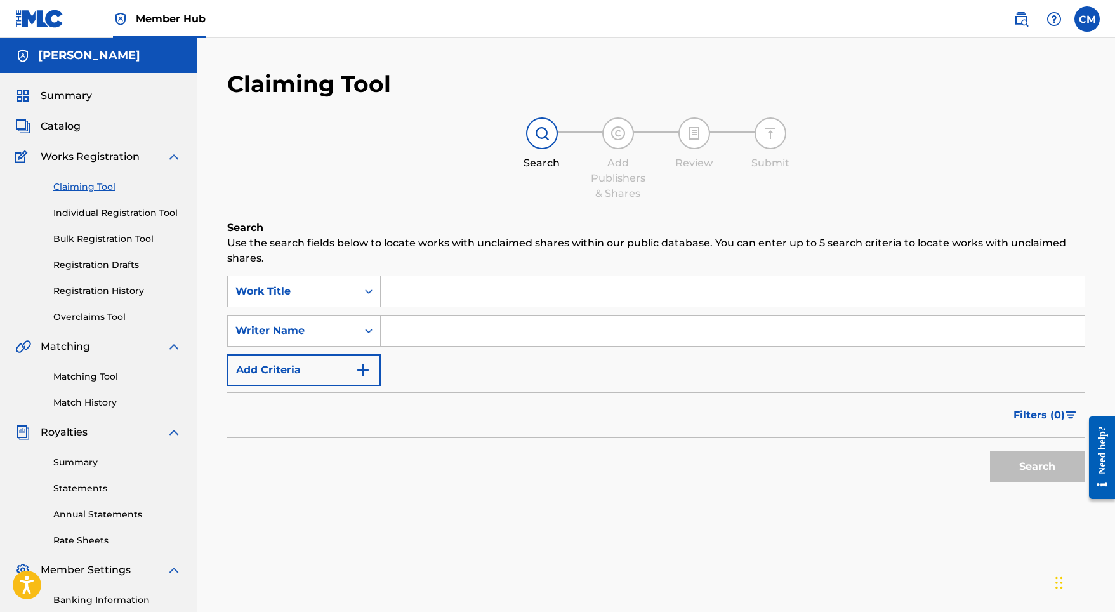
click at [415, 318] on input "Search Form" at bounding box center [733, 330] width 704 height 30
type input "Juan Miguel Villar"
click at [1037, 466] on button "Search" at bounding box center [1037, 466] width 95 height 32
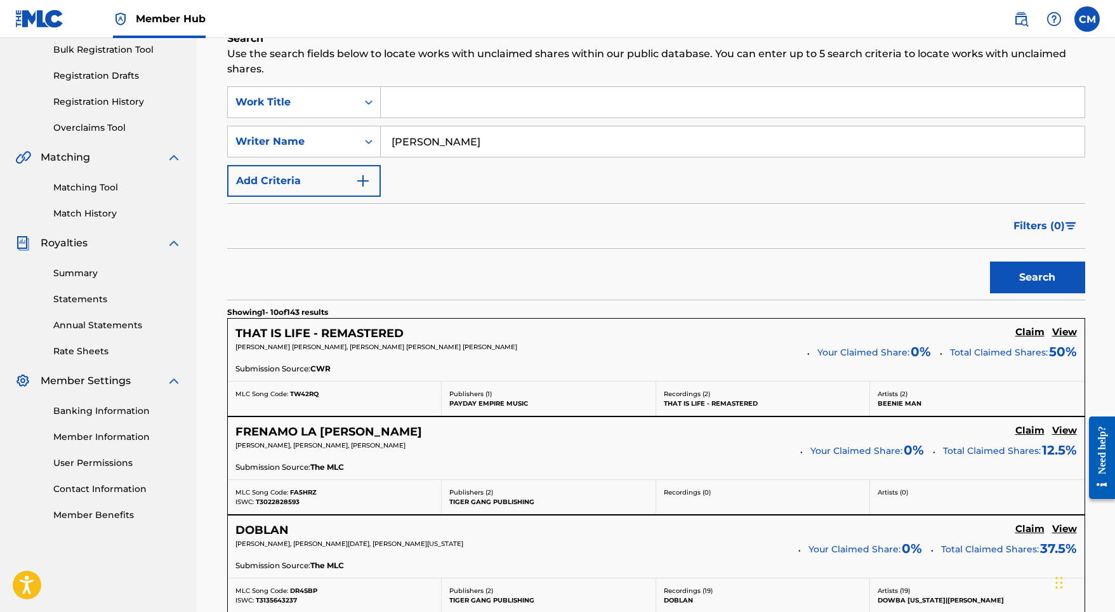
scroll to position [193, 0]
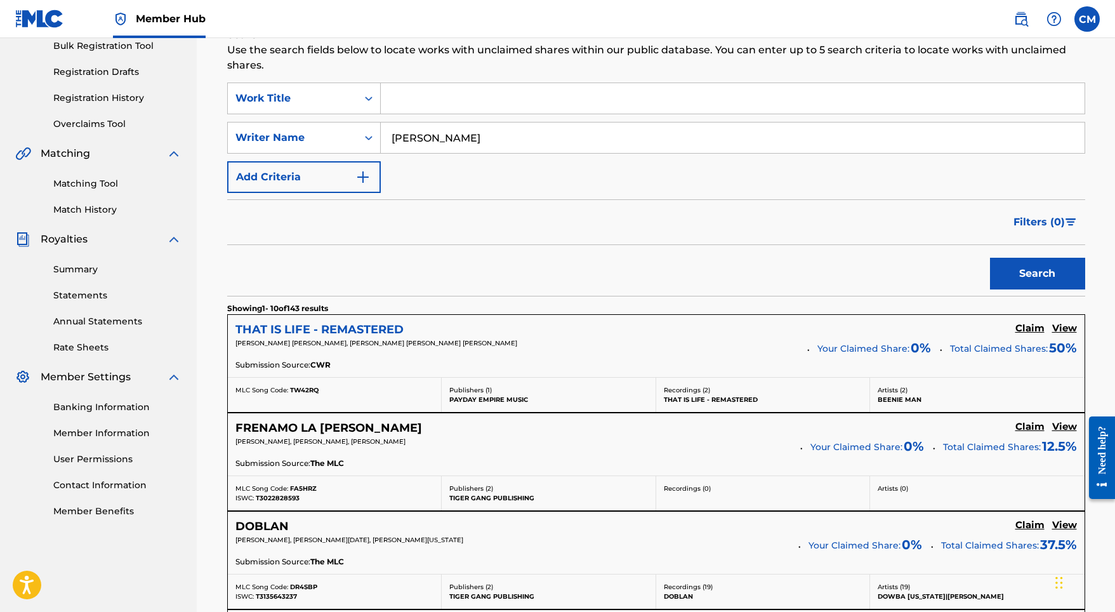
click at [366, 328] on h5 "THAT IS LIFE - REMASTERED" at bounding box center [319, 329] width 168 height 15
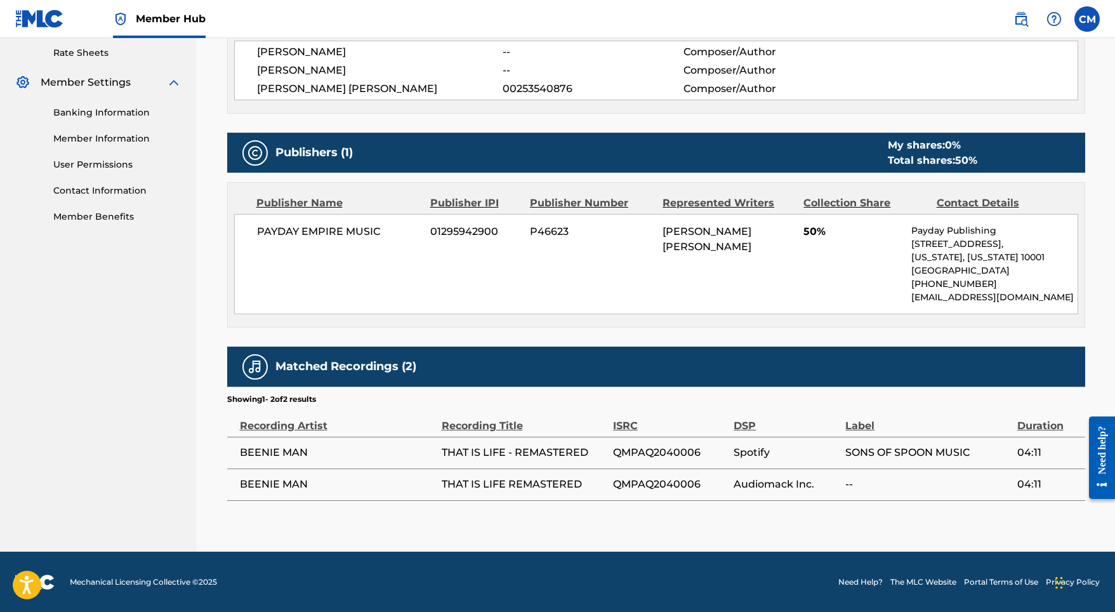
scroll to position [487, 0]
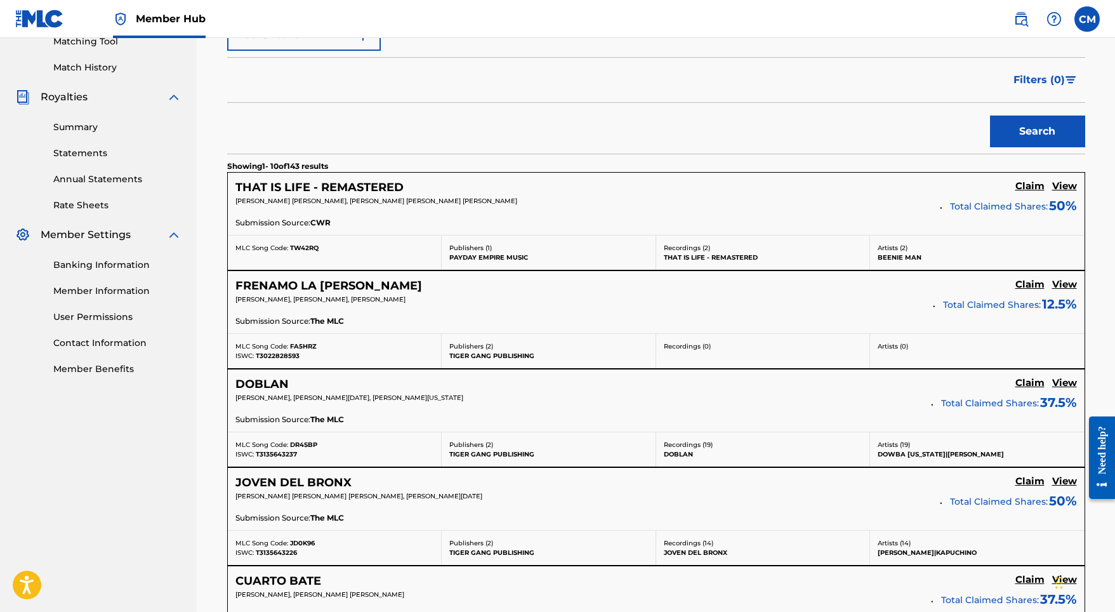
scroll to position [339, 0]
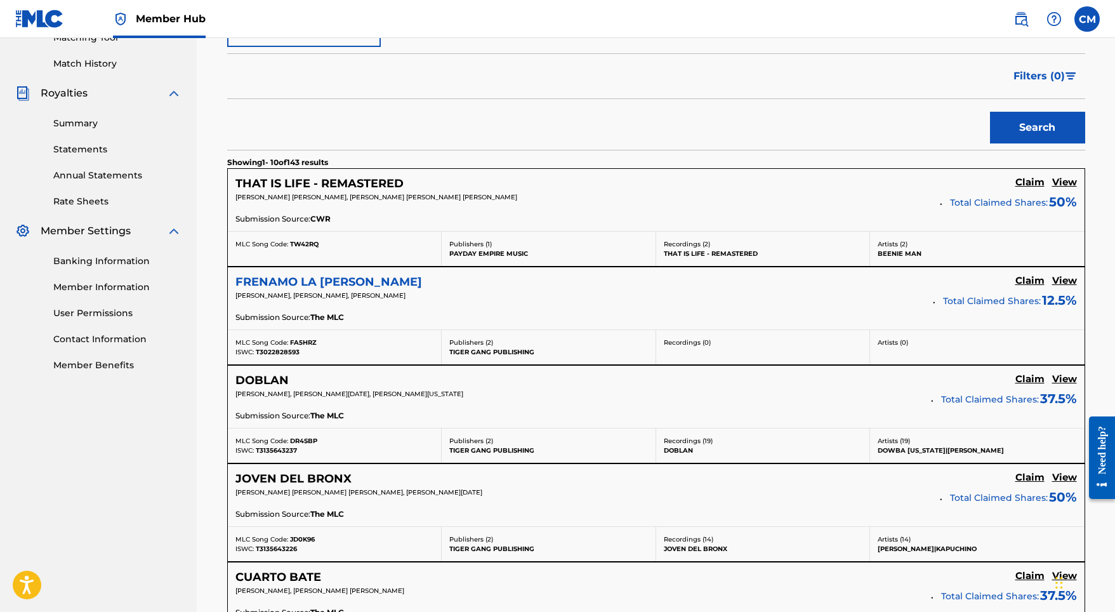
click at [322, 284] on h5 "FRENAMO LA LUZ" at bounding box center [328, 282] width 187 height 15
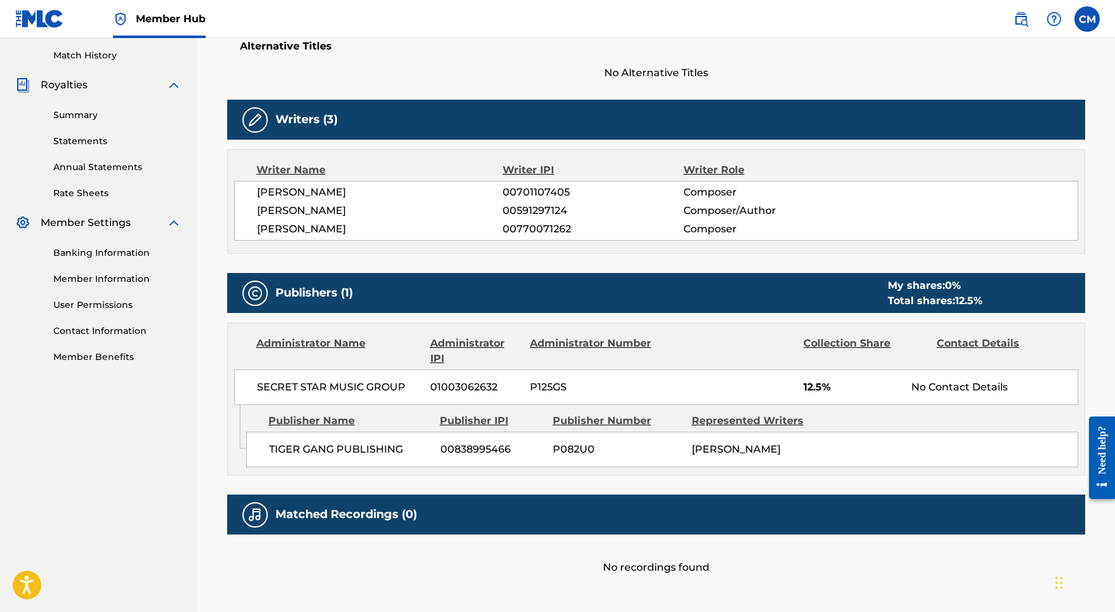
scroll to position [343, 0]
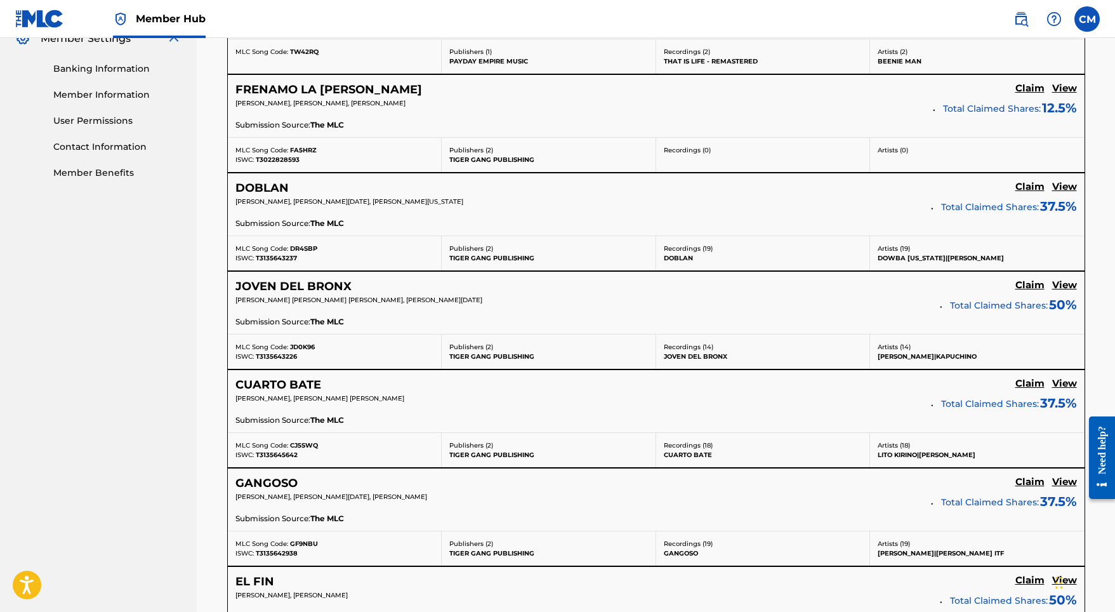
scroll to position [534, 0]
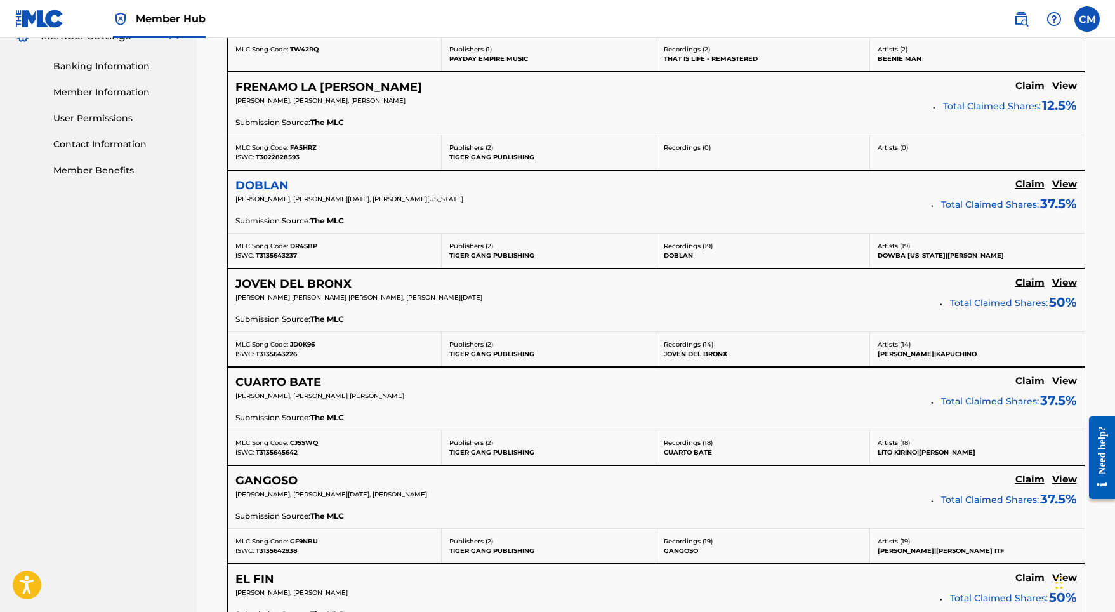
click at [274, 186] on h5 "DOBLAN" at bounding box center [261, 185] width 53 height 15
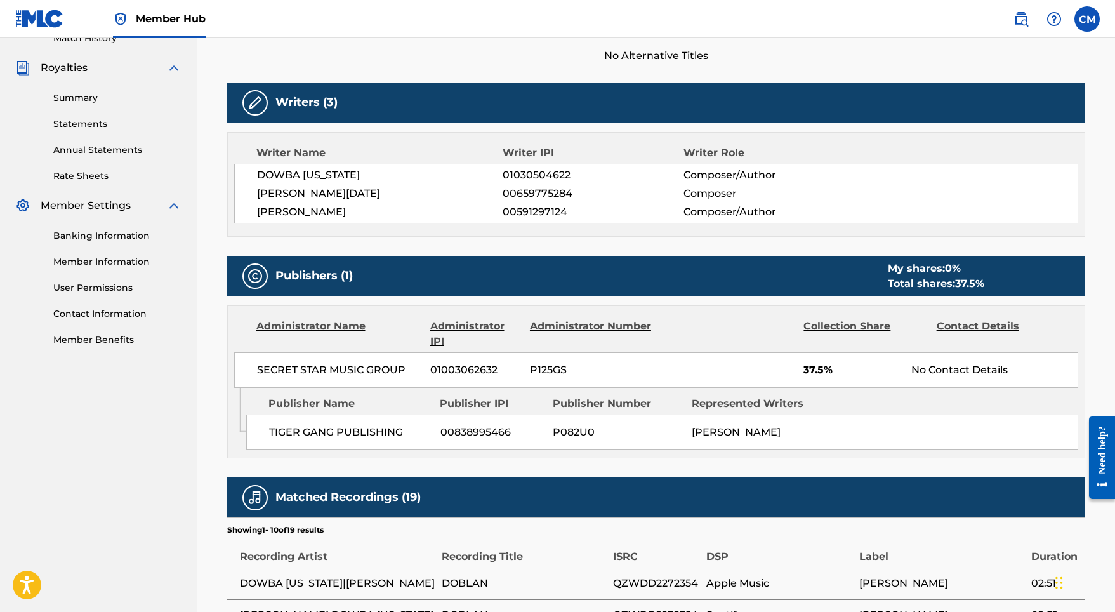
scroll to position [347, 0]
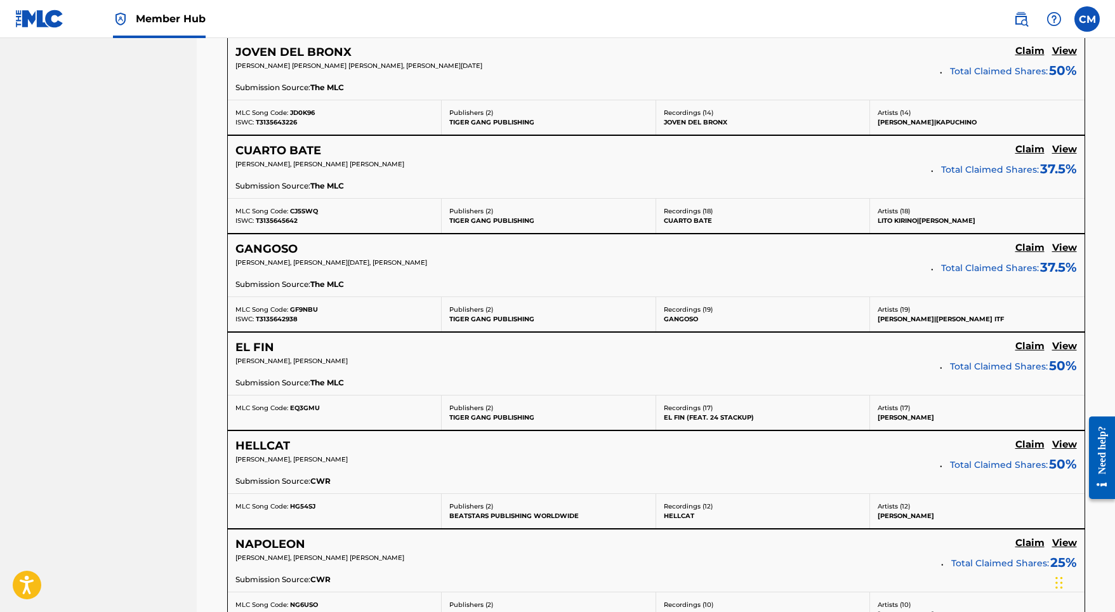
scroll to position [766, 0]
click at [264, 242] on h5 "GANGOSO" at bounding box center [266, 248] width 62 height 15
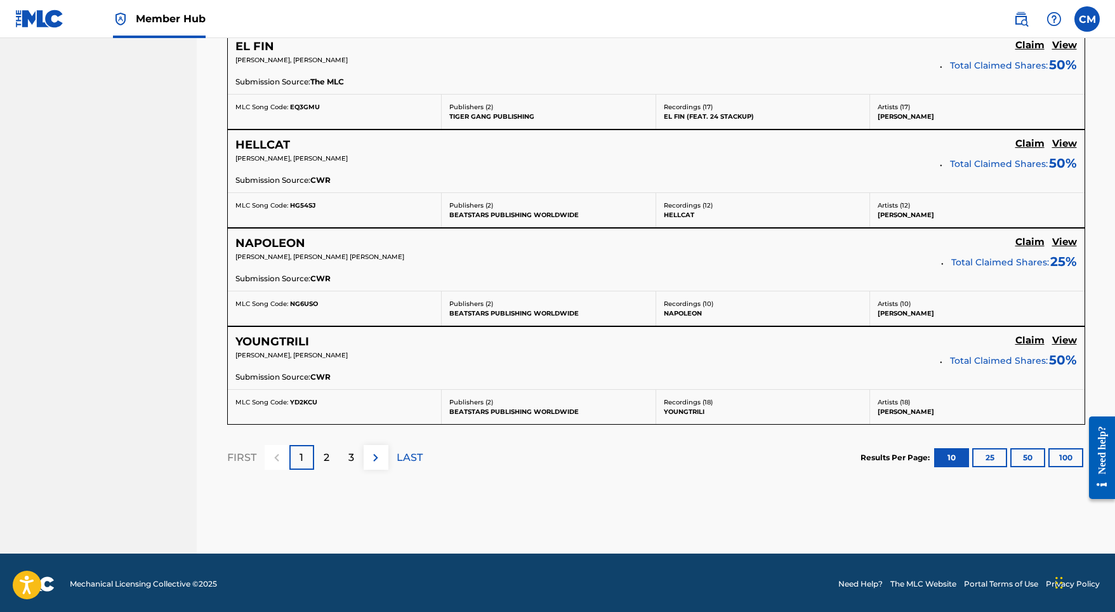
scroll to position [1065, 0]
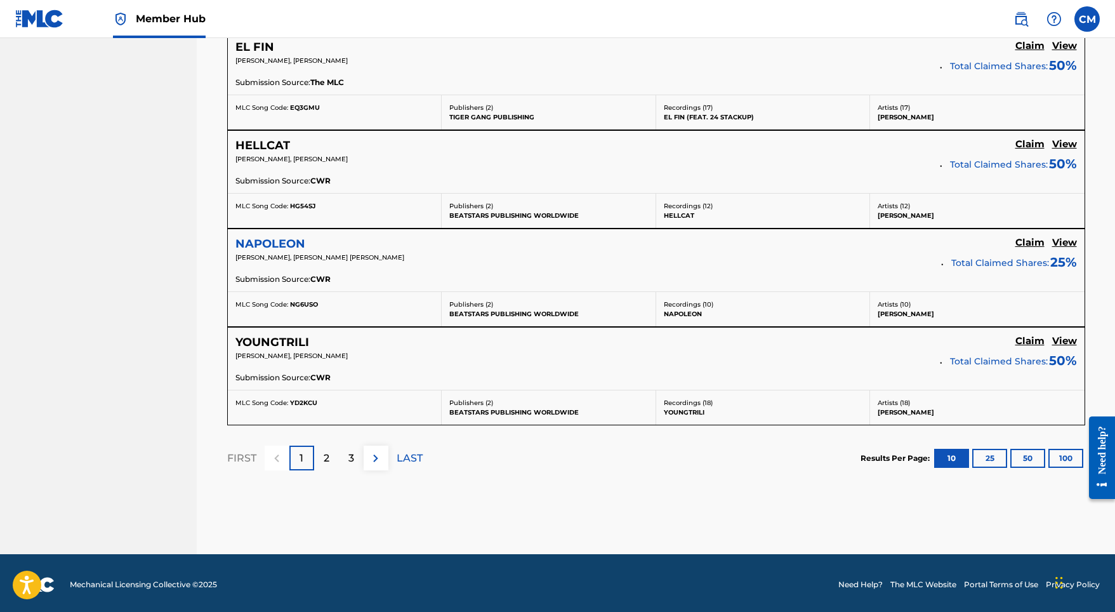
click at [272, 240] on h5 "NAPOLEON" at bounding box center [270, 244] width 70 height 15
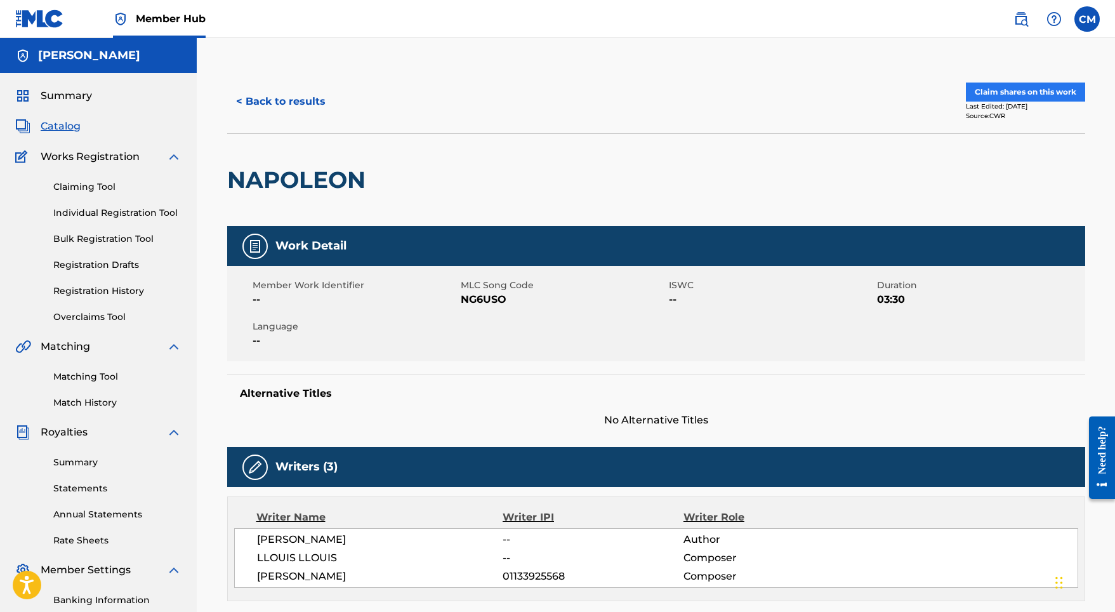
click at [1008, 91] on button "Claim shares on this work" at bounding box center [1025, 91] width 119 height 19
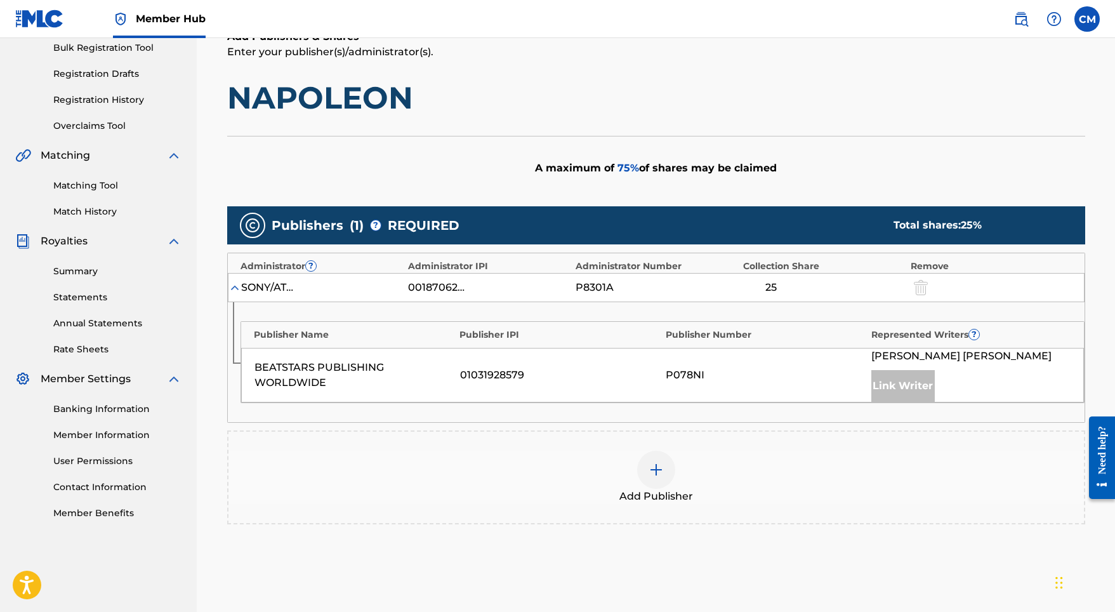
scroll to position [201, 0]
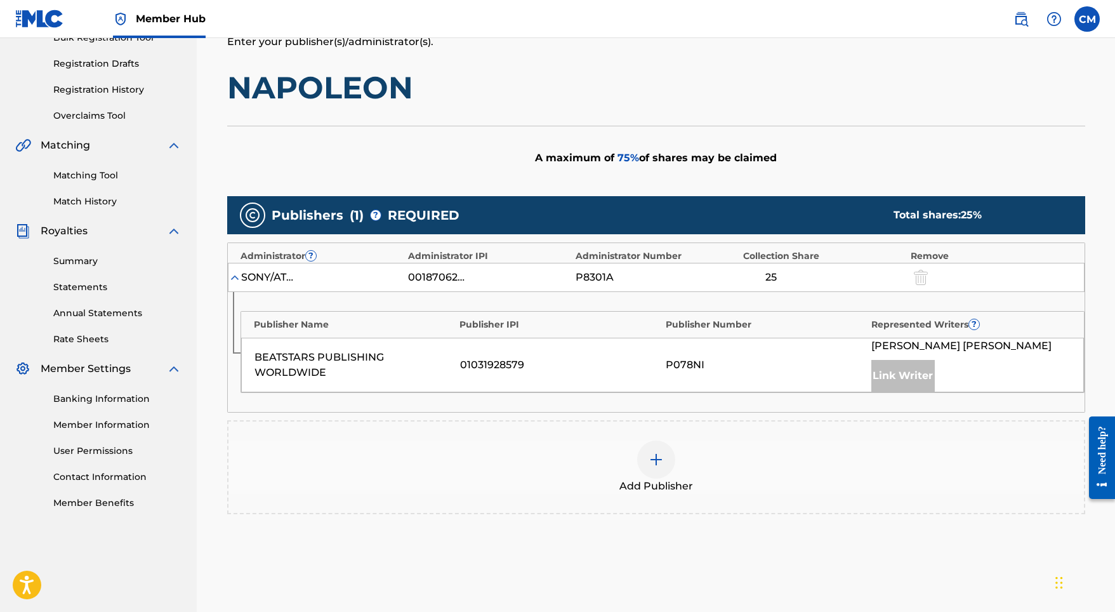
click at [232, 274] on img at bounding box center [234, 277] width 13 height 13
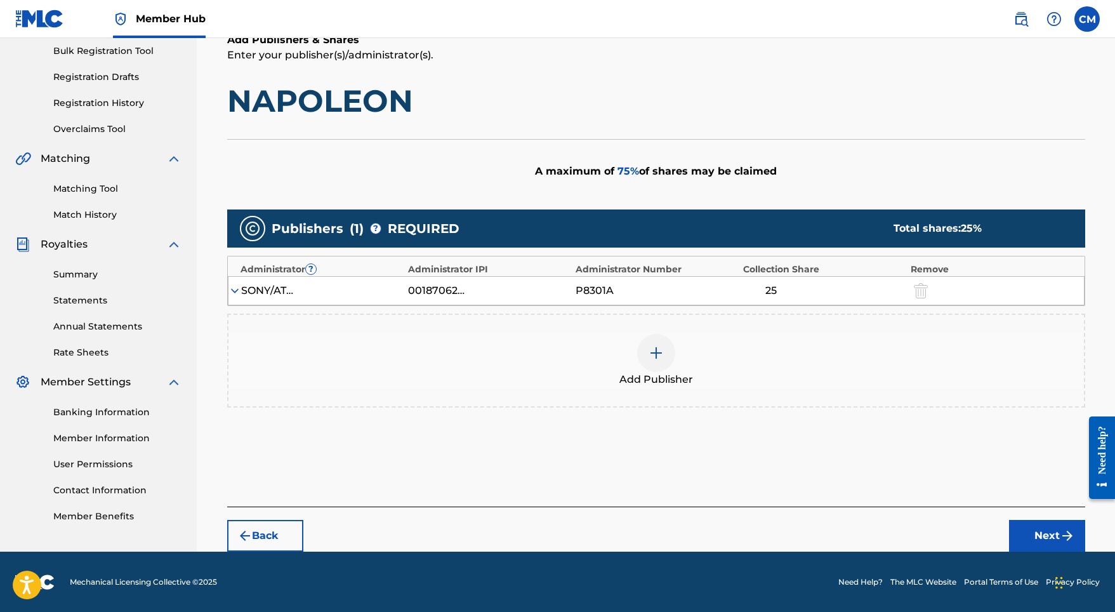
click at [239, 292] on img at bounding box center [234, 290] width 13 height 13
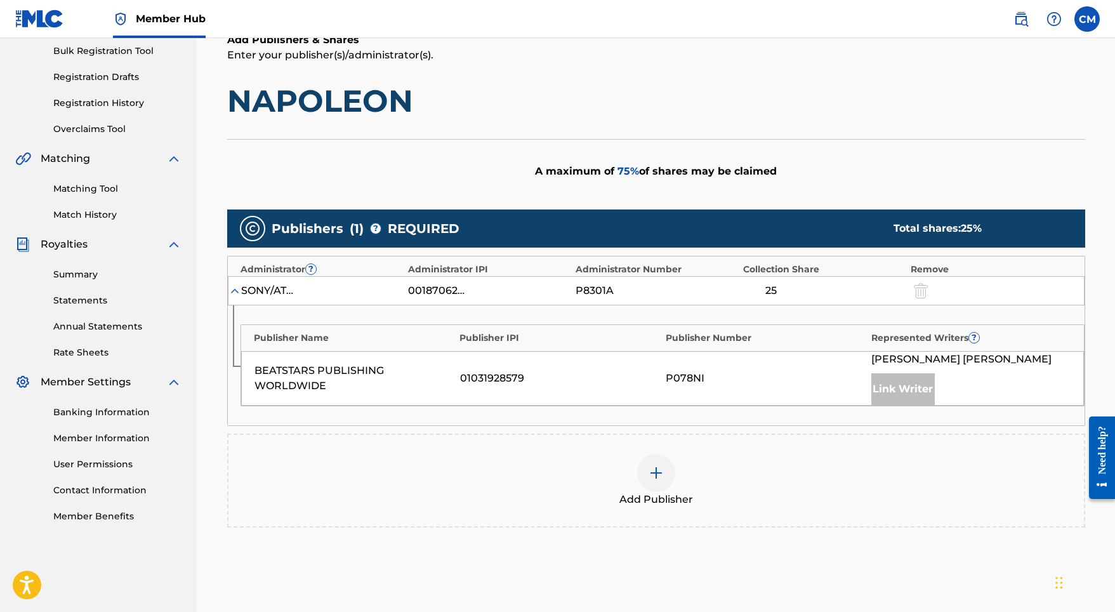
click at [650, 469] on img at bounding box center [655, 472] width 15 height 15
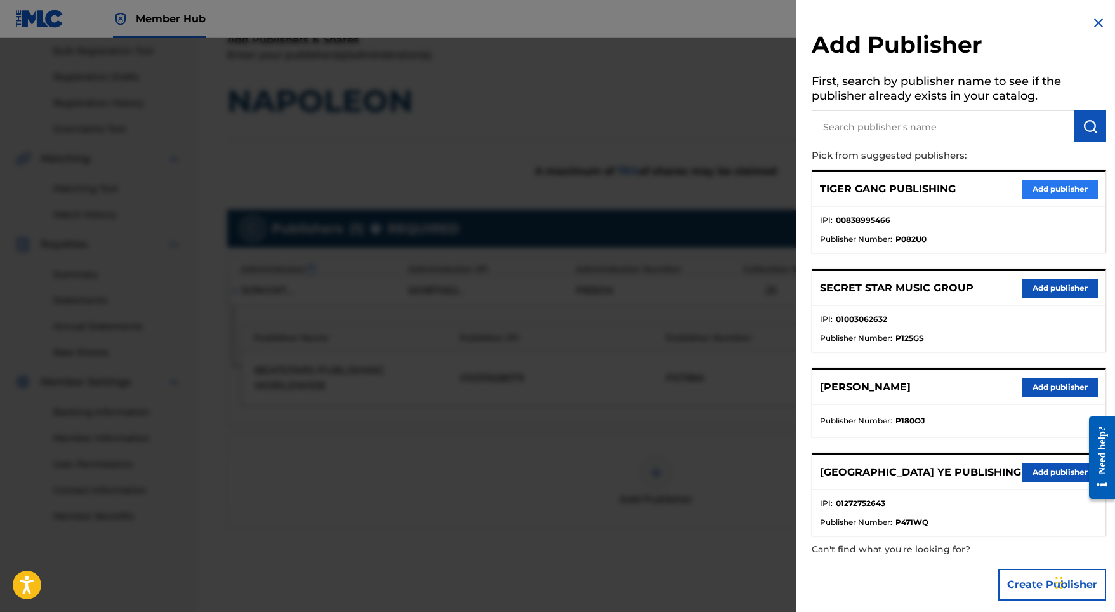
click at [1038, 184] on button "Add publisher" at bounding box center [1059, 189] width 76 height 19
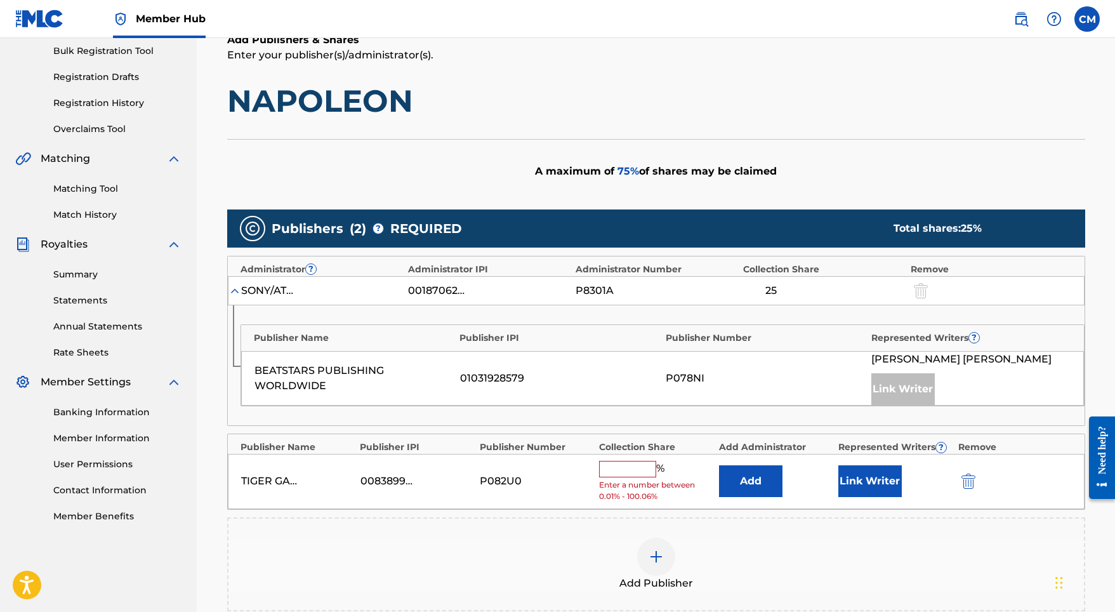
click at [640, 468] on input "text" at bounding box center [627, 469] width 57 height 16
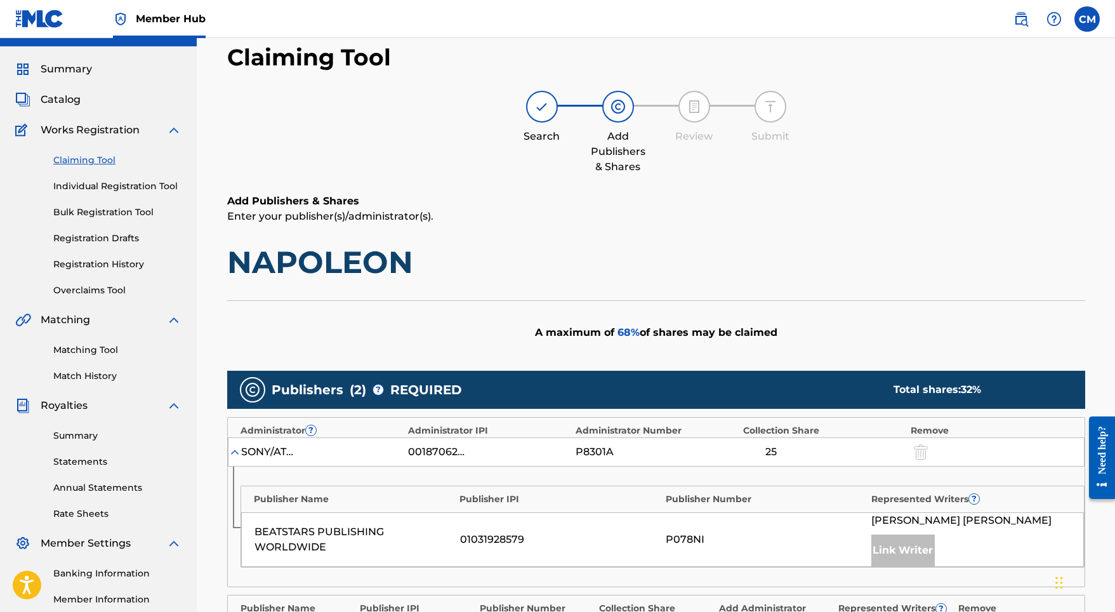
scroll to position [358, 0]
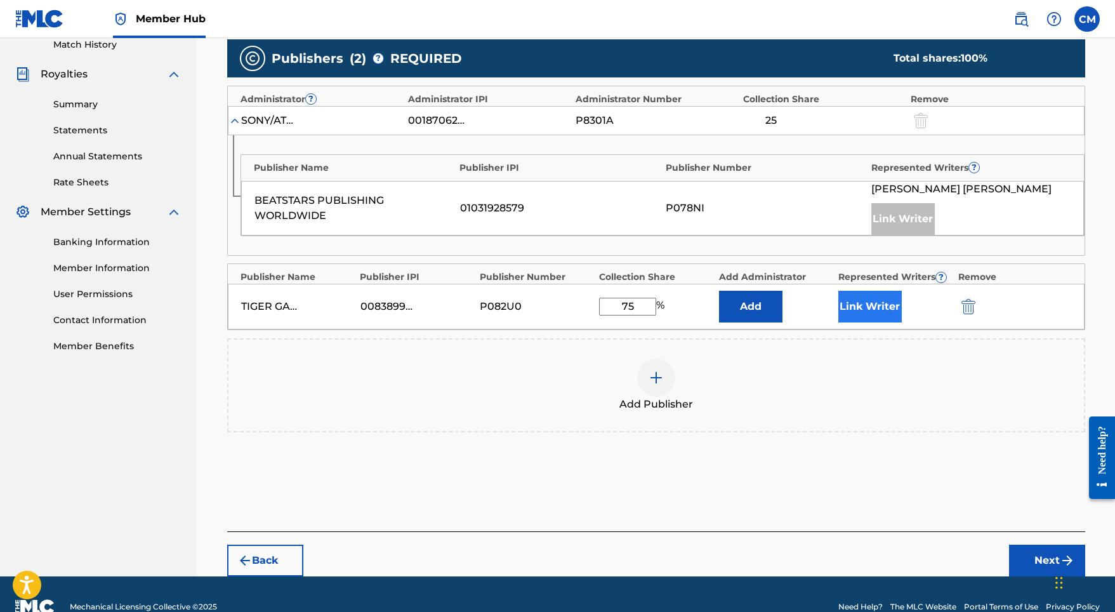
click at [861, 303] on button "Link Writer" at bounding box center [869, 307] width 63 height 32
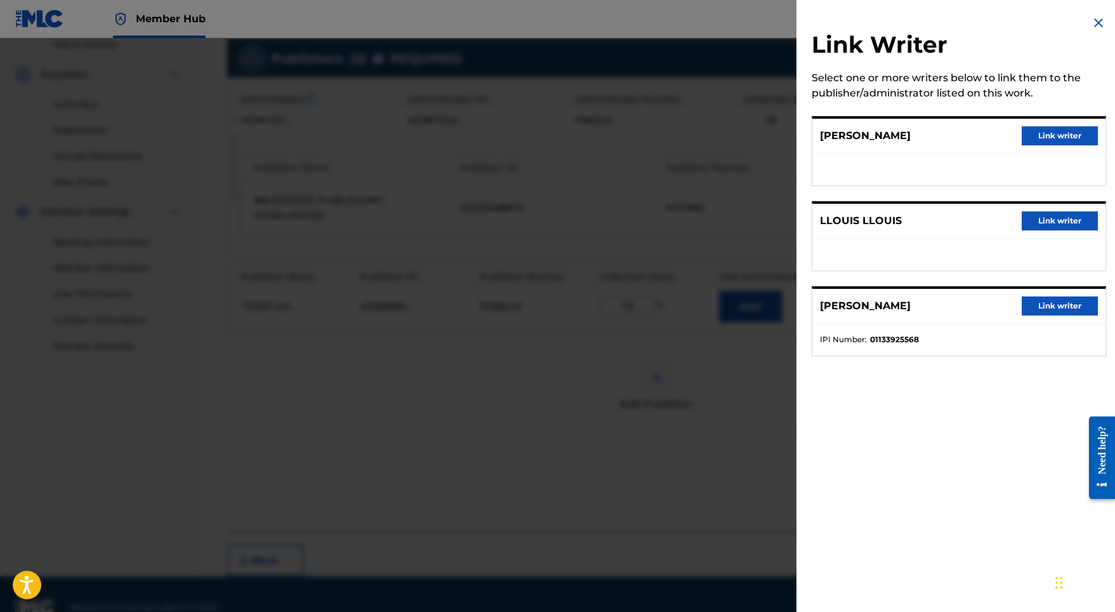
click at [1090, 20] on img at bounding box center [1097, 22] width 15 height 15
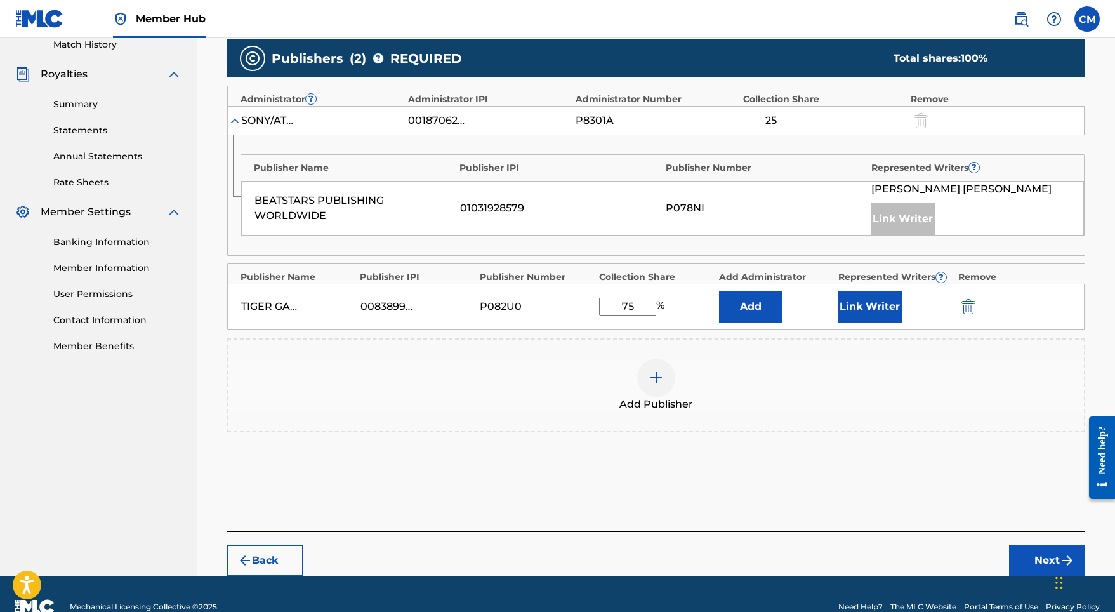
drag, startPoint x: 633, startPoint y: 306, endPoint x: 613, endPoint y: 304, distance: 19.8
click at [613, 304] on input "75" at bounding box center [627, 307] width 57 height 18
type input "25"
click at [878, 301] on button "Link Writer" at bounding box center [869, 307] width 63 height 32
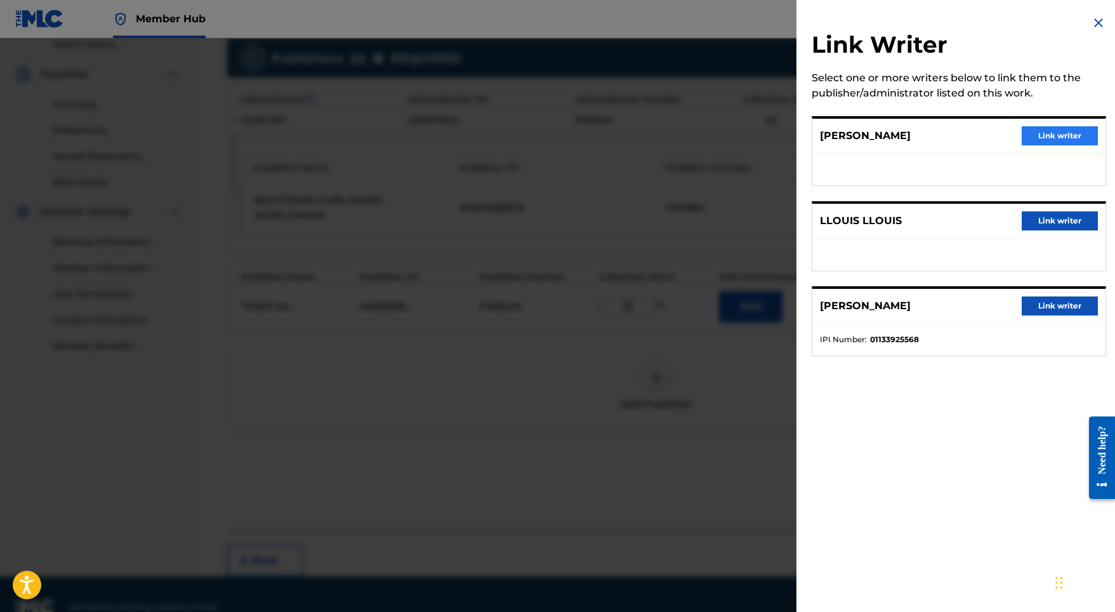
click at [1030, 133] on button "Link writer" at bounding box center [1059, 135] width 76 height 19
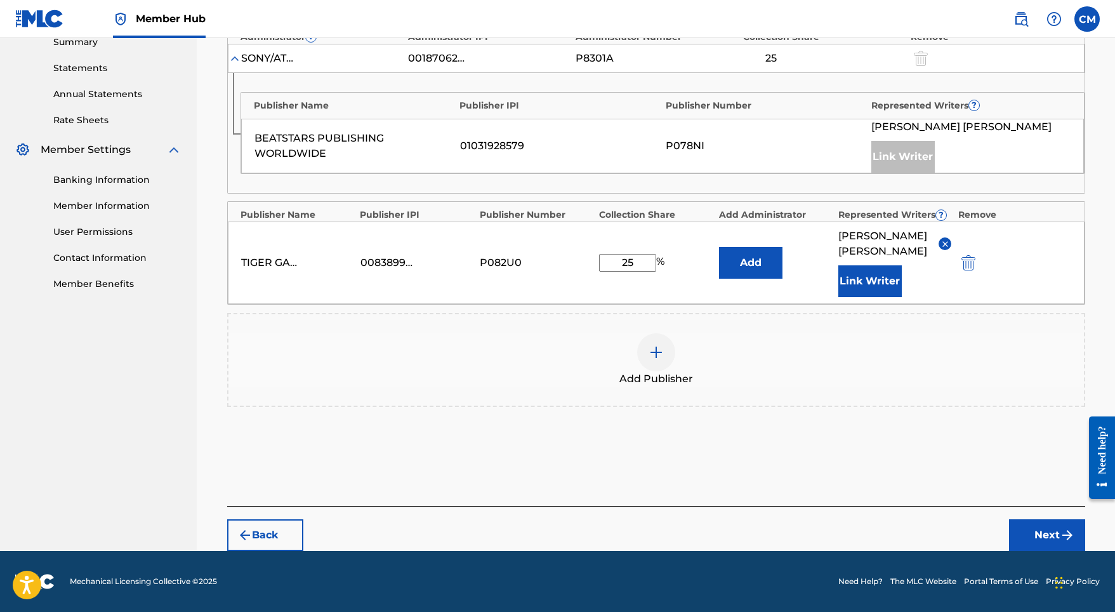
scroll to position [419, 0]
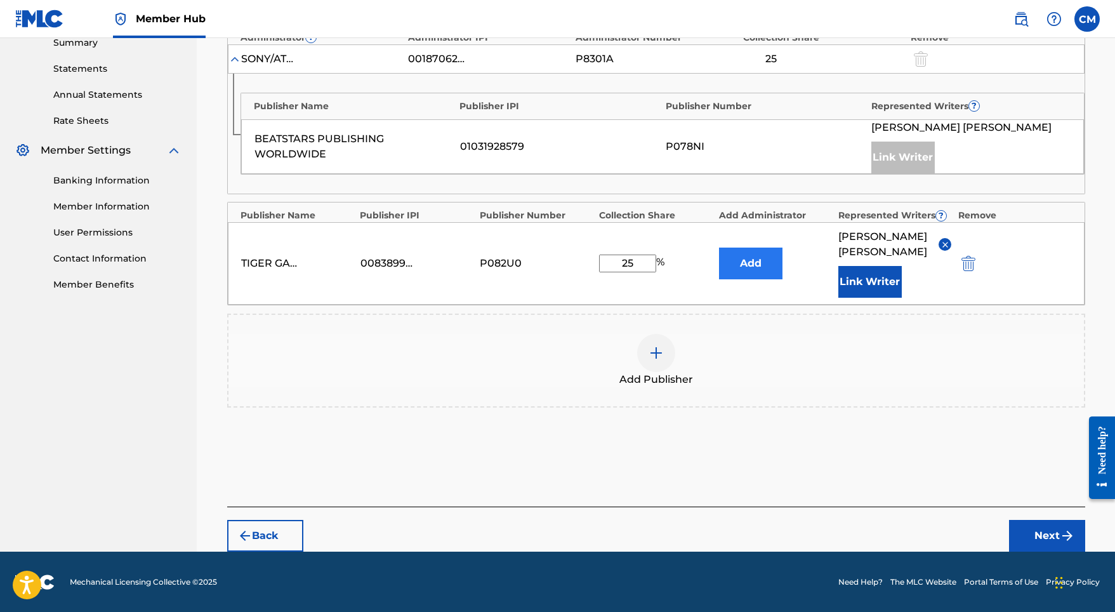
click at [740, 259] on button "Add" at bounding box center [750, 263] width 63 height 32
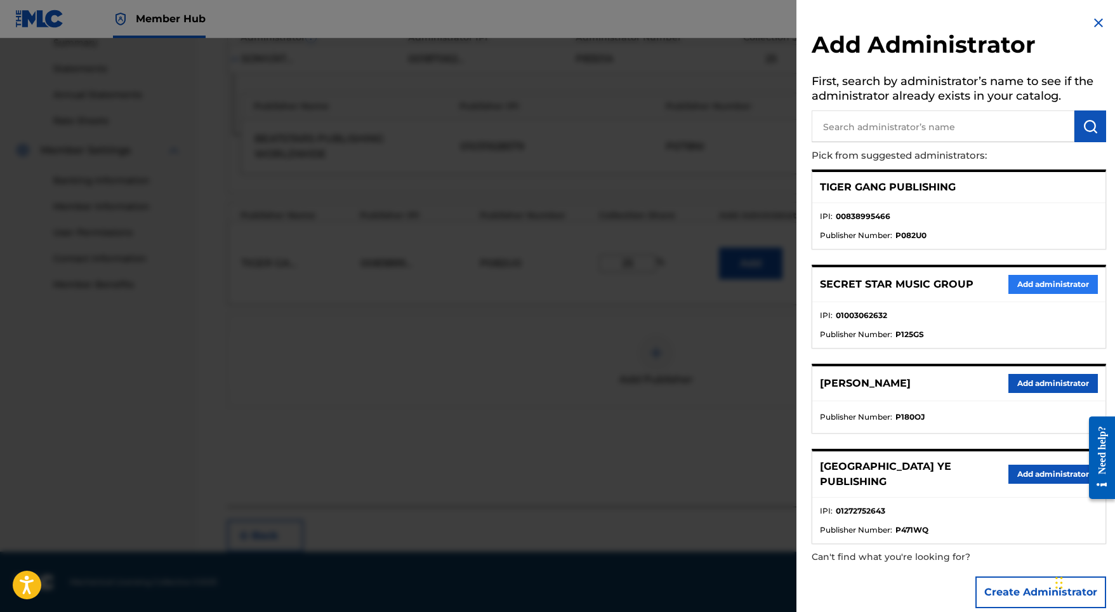
click at [1038, 285] on button "Add administrator" at bounding box center [1052, 284] width 89 height 19
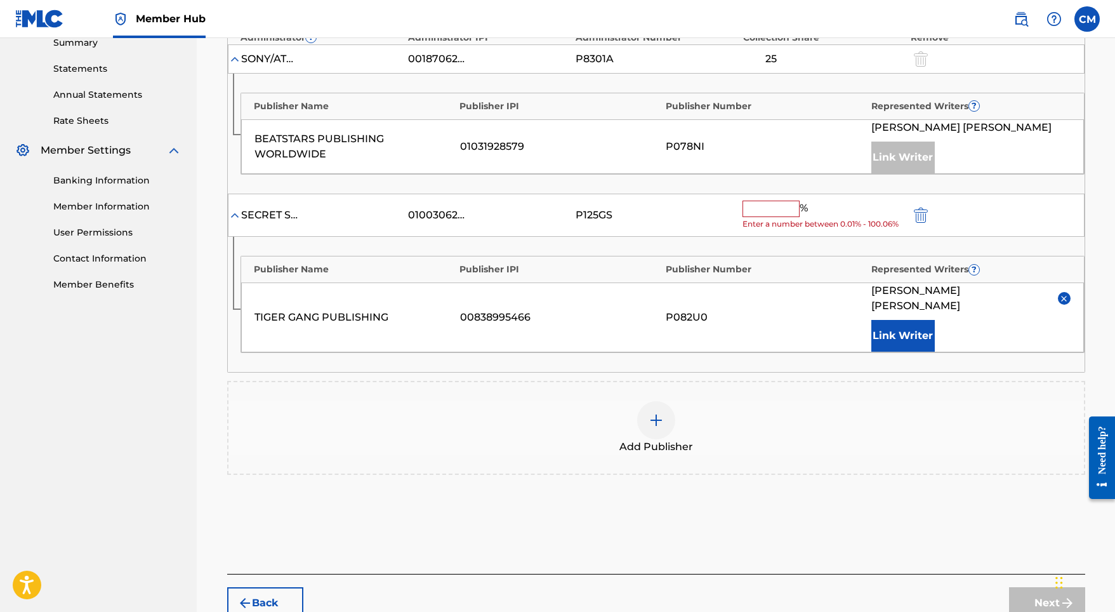
click at [773, 201] on input "text" at bounding box center [770, 208] width 57 height 16
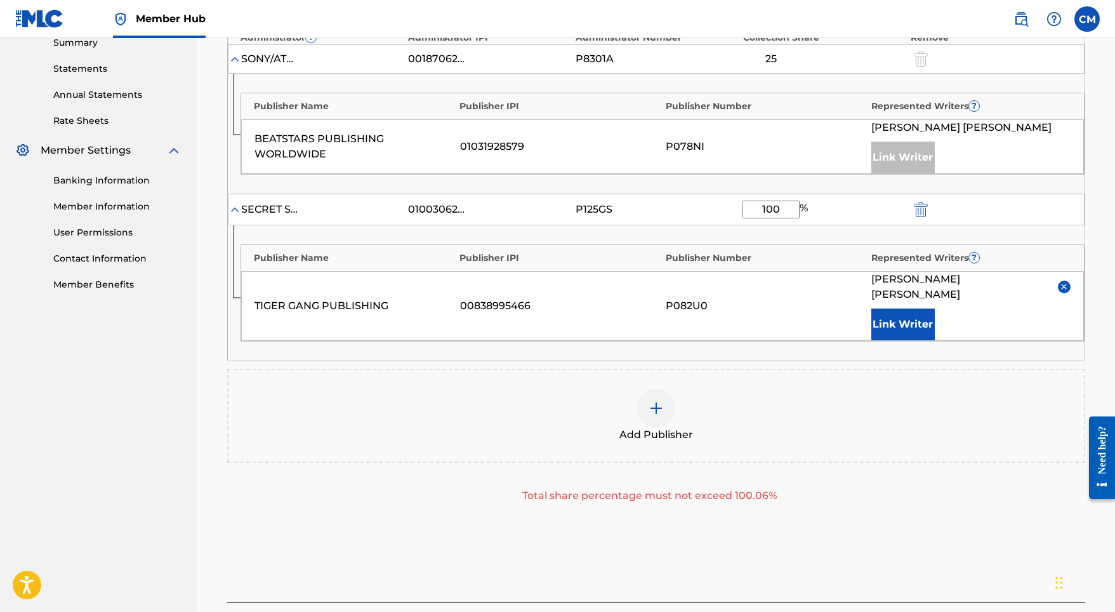
click at [796, 318] on div "TIGER GANG PUBLISHING 00838995466 P082U0 JUAN MIGUEL VILLAR Link Writer" at bounding box center [662, 306] width 842 height 70
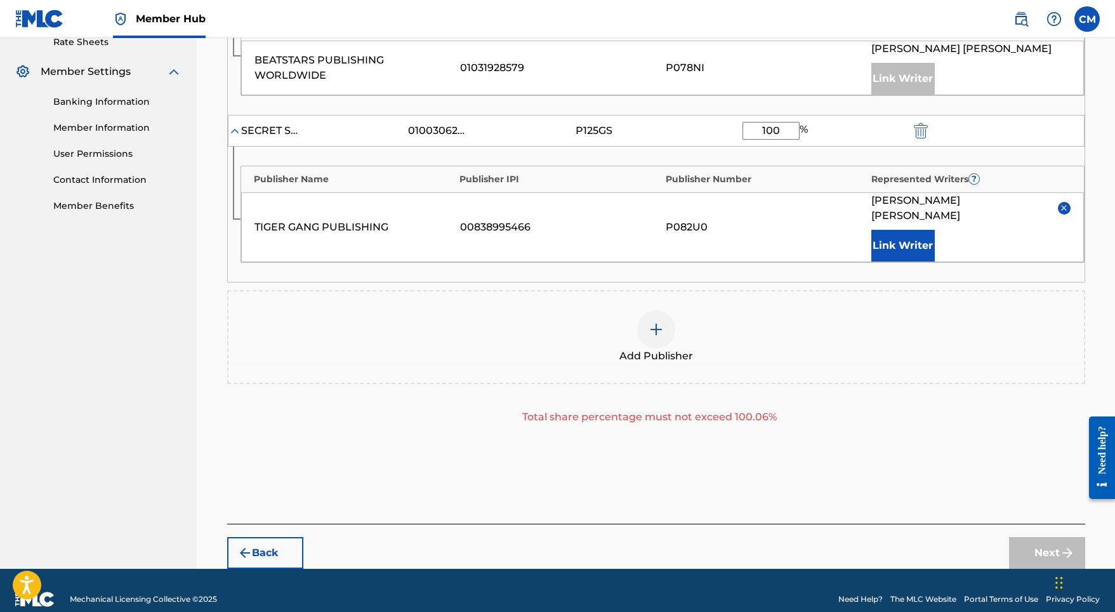
scroll to position [497, 0]
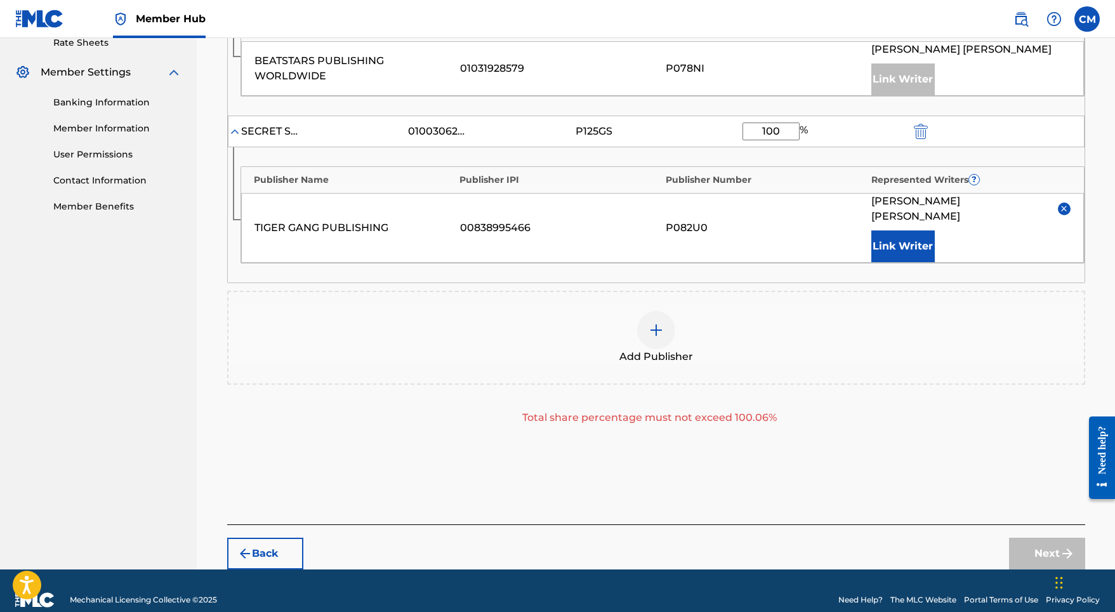
click at [976, 524] on div "Back Next" at bounding box center [656, 546] width 858 height 45
click at [900, 239] on button "Link Writer" at bounding box center [902, 246] width 63 height 32
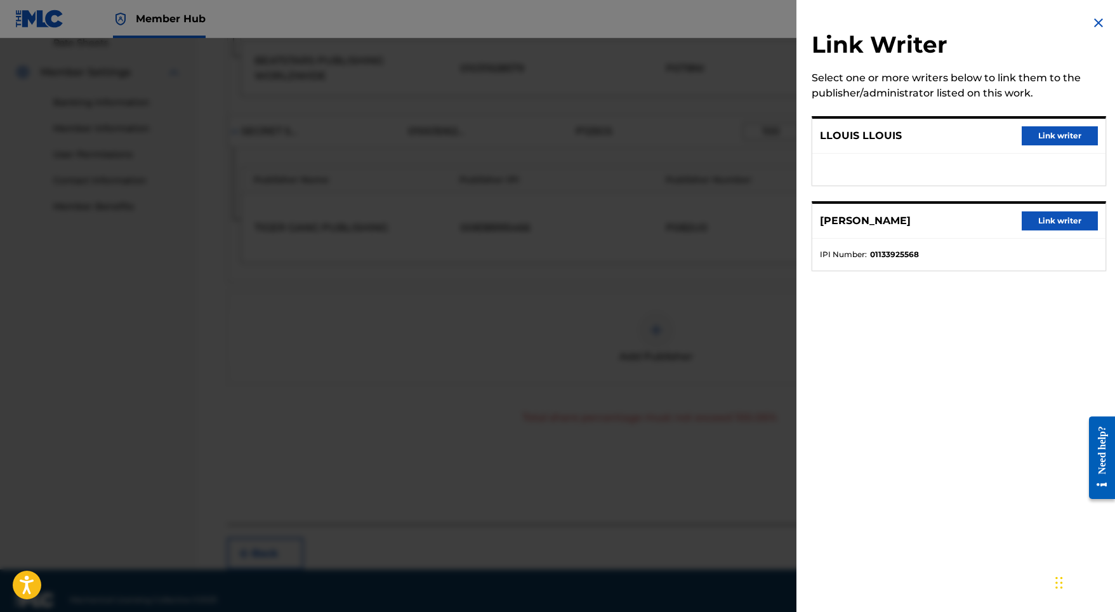
click at [1092, 24] on img at bounding box center [1097, 22] width 15 height 15
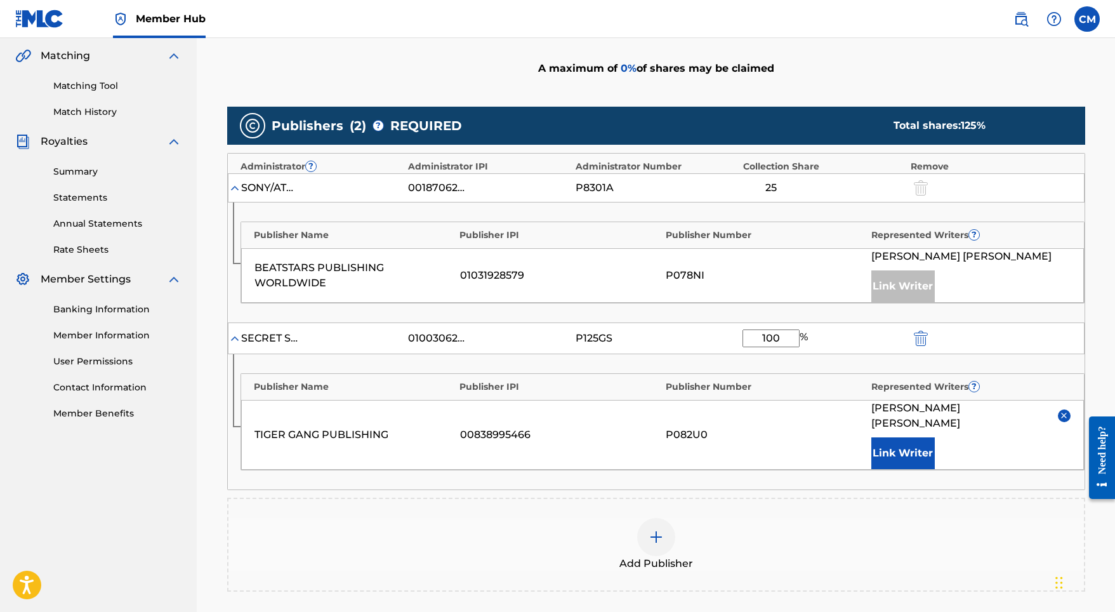
scroll to position [291, 0]
drag, startPoint x: 781, startPoint y: 336, endPoint x: 744, endPoint y: 331, distance: 37.1
click at [745, 331] on input "100" at bounding box center [770, 338] width 57 height 18
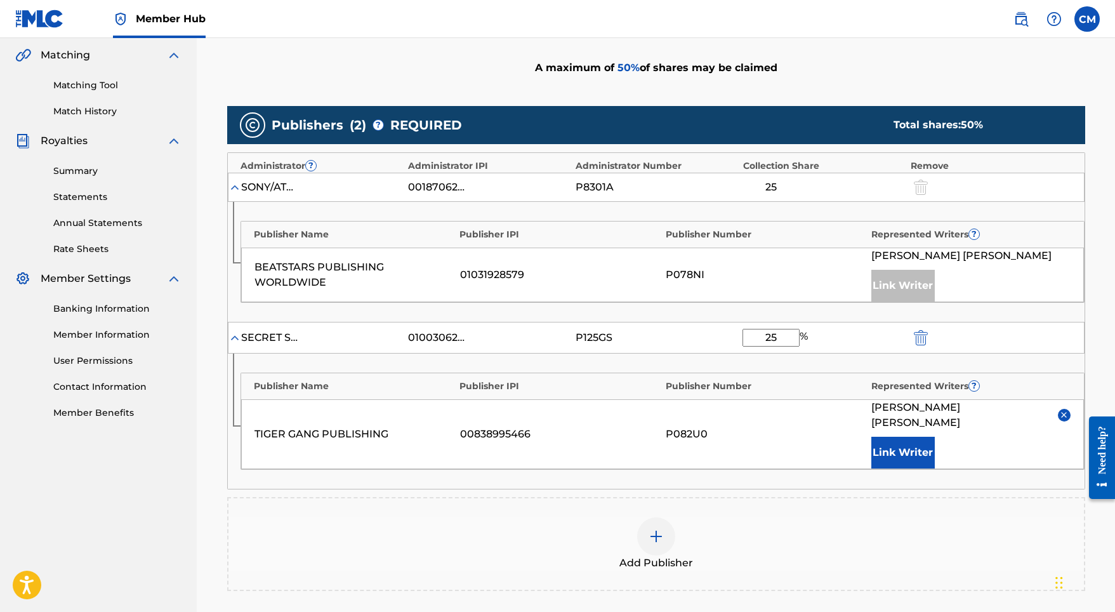
type input "25"
click at [815, 464] on div "Publisher Name Publisher IPI Publisher Number Represented Writers ? TIGER GANG …" at bounding box center [656, 420] width 856 height 135
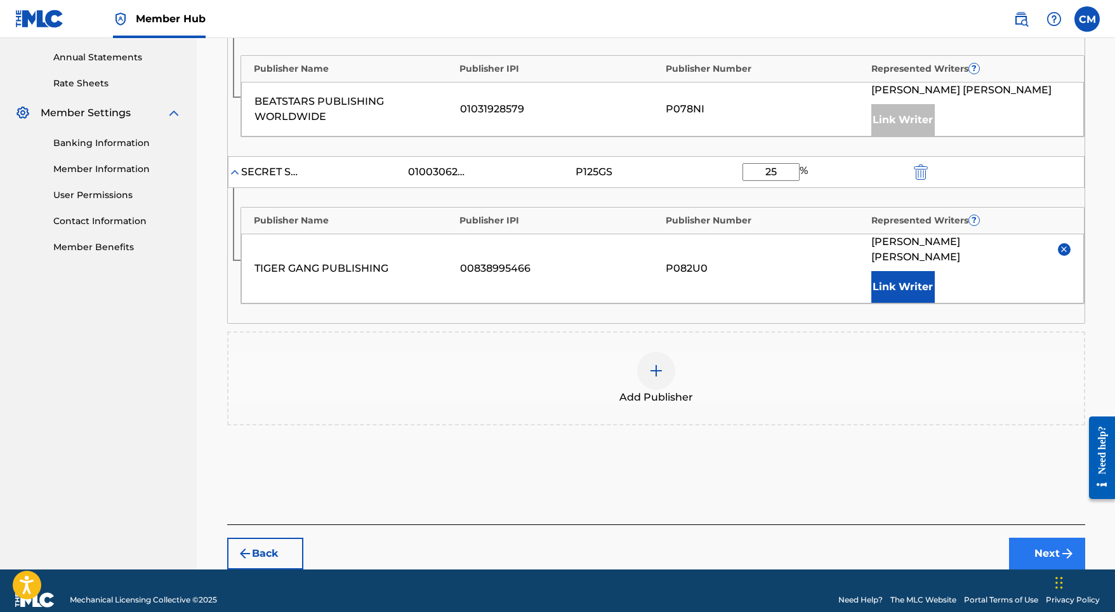
click at [1028, 537] on button "Next" at bounding box center [1047, 553] width 76 height 32
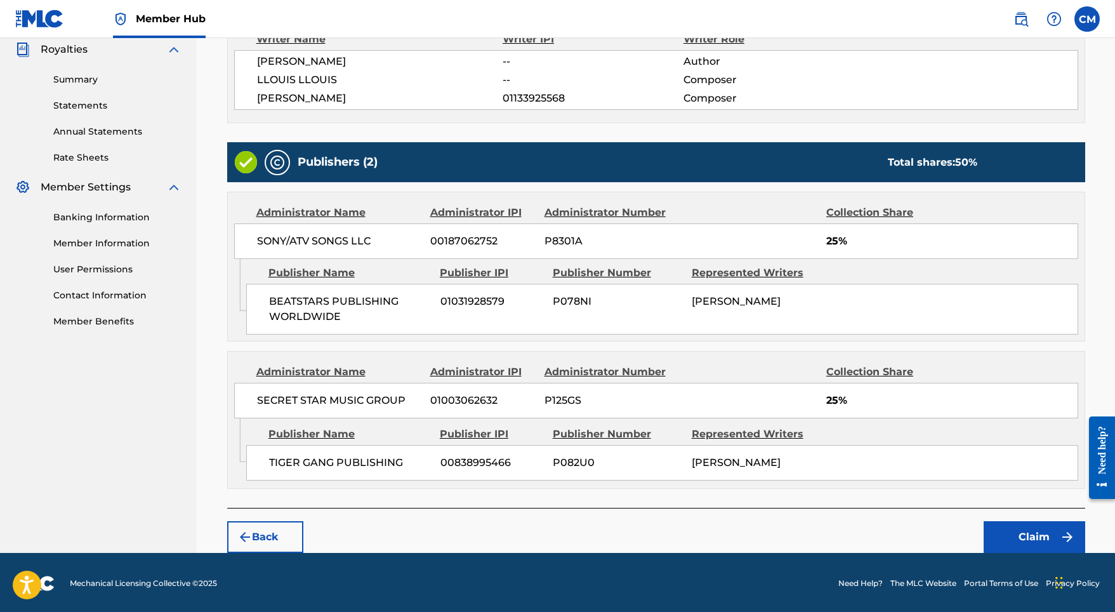
scroll to position [382, 0]
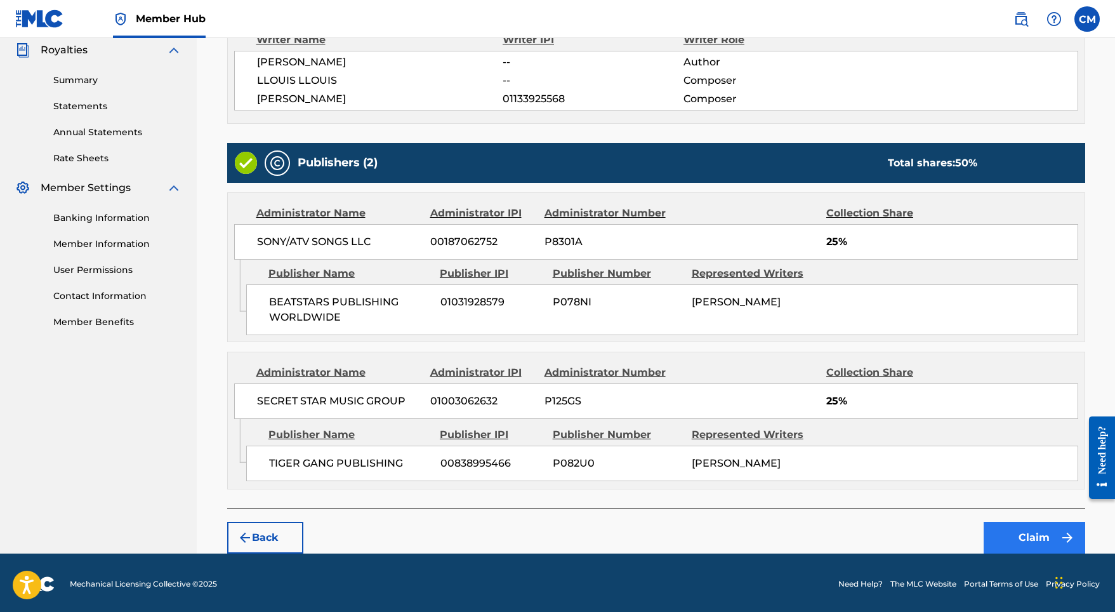
click at [1025, 524] on button "Claim" at bounding box center [1033, 537] width 101 height 32
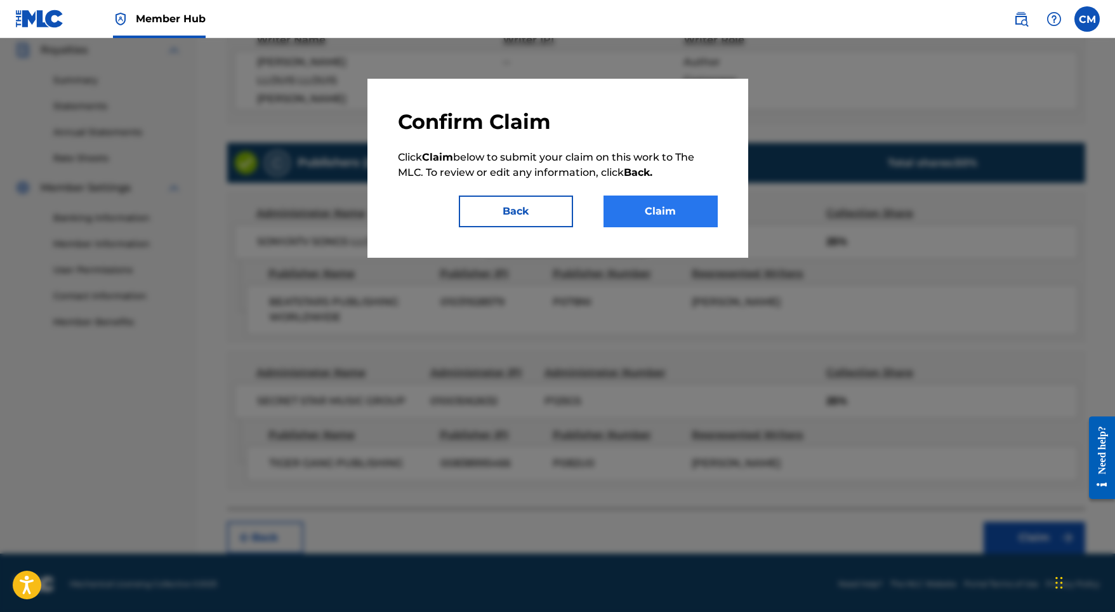
click at [686, 208] on button "Claim" at bounding box center [660, 211] width 114 height 32
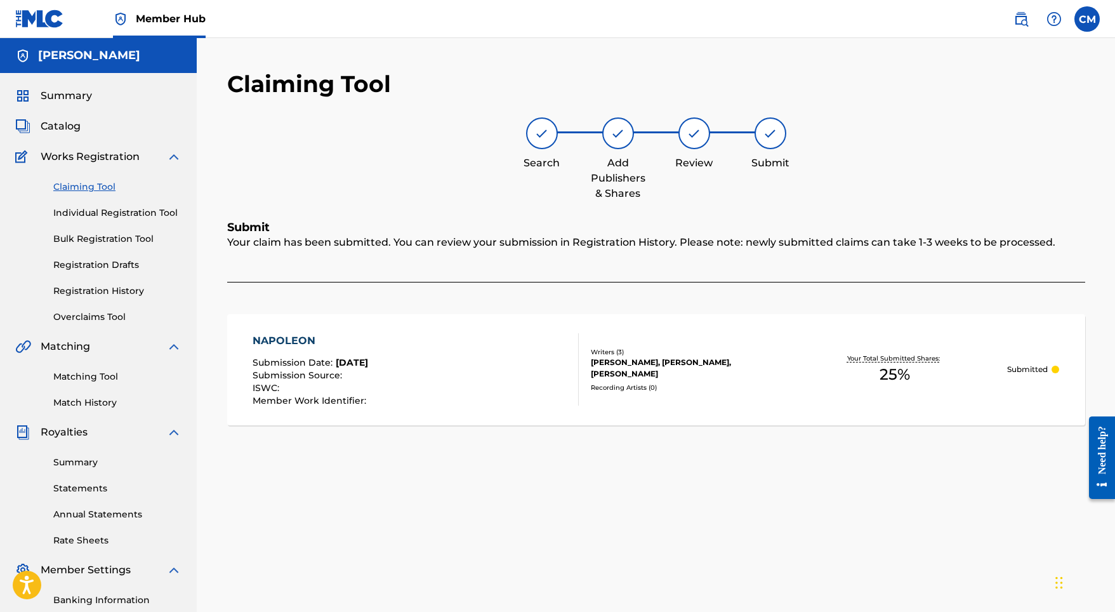
scroll to position [0, 0]
click at [99, 186] on link "Claiming Tool" at bounding box center [117, 186] width 128 height 13
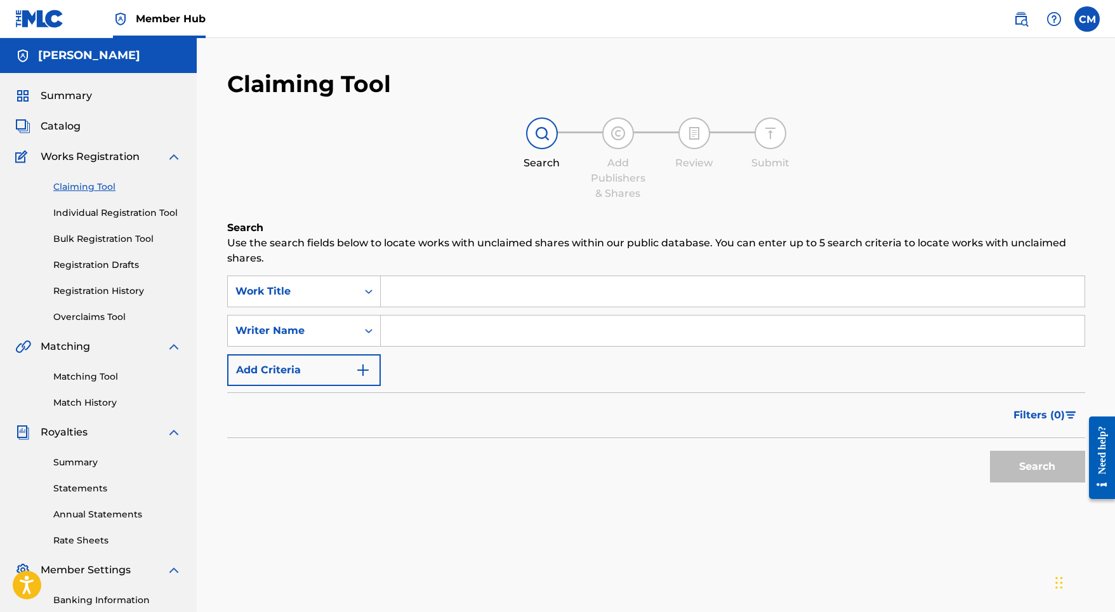
click at [457, 327] on input "Search Form" at bounding box center [733, 330] width 704 height 30
type input "Juan Miguel villar"
click at [1037, 466] on button "Search" at bounding box center [1037, 466] width 95 height 32
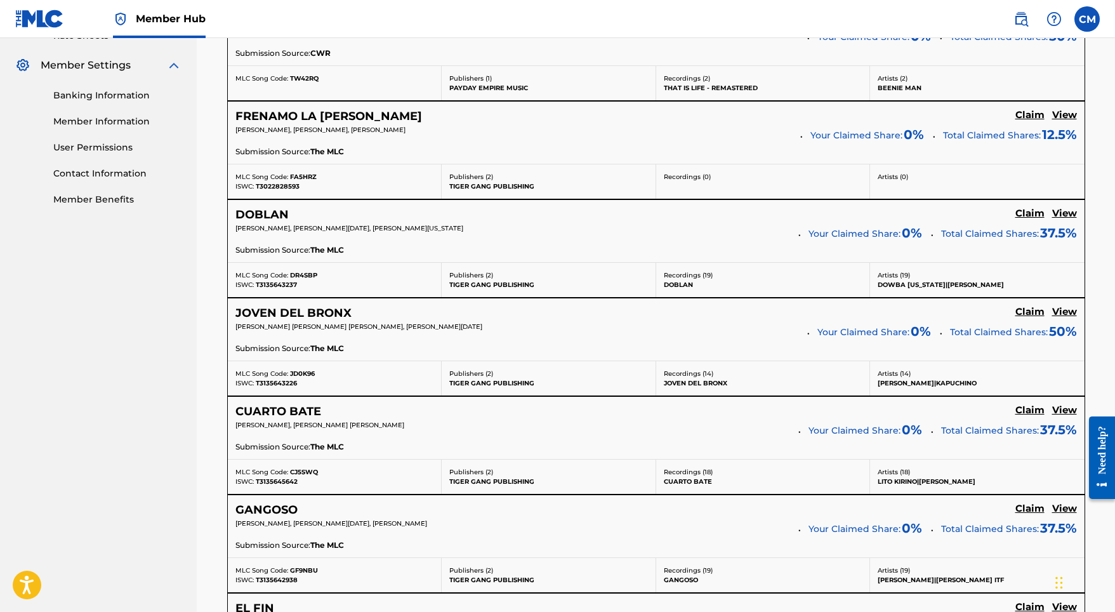
scroll to position [508, 0]
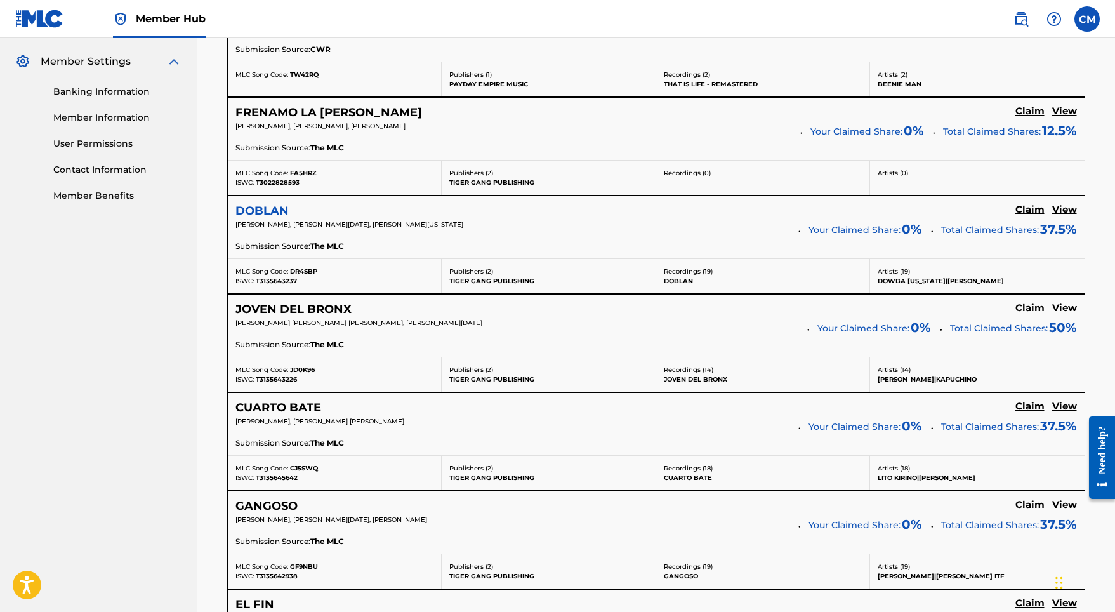
click at [269, 212] on h5 "DOBLAN" at bounding box center [261, 211] width 53 height 15
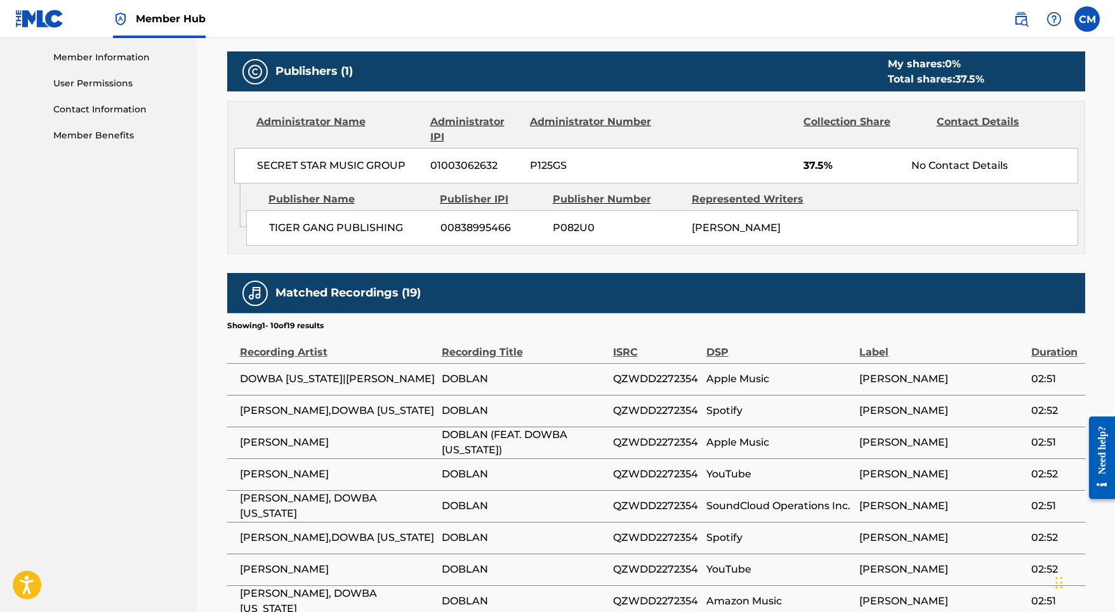
scroll to position [573, 0]
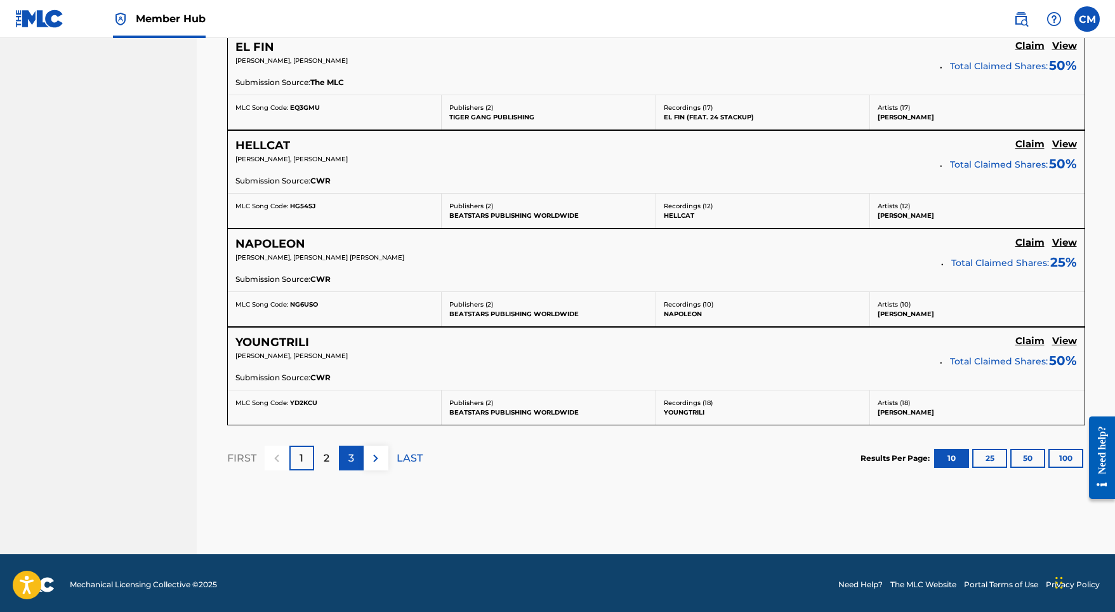
click at [350, 456] on p "3" at bounding box center [351, 457] width 6 height 15
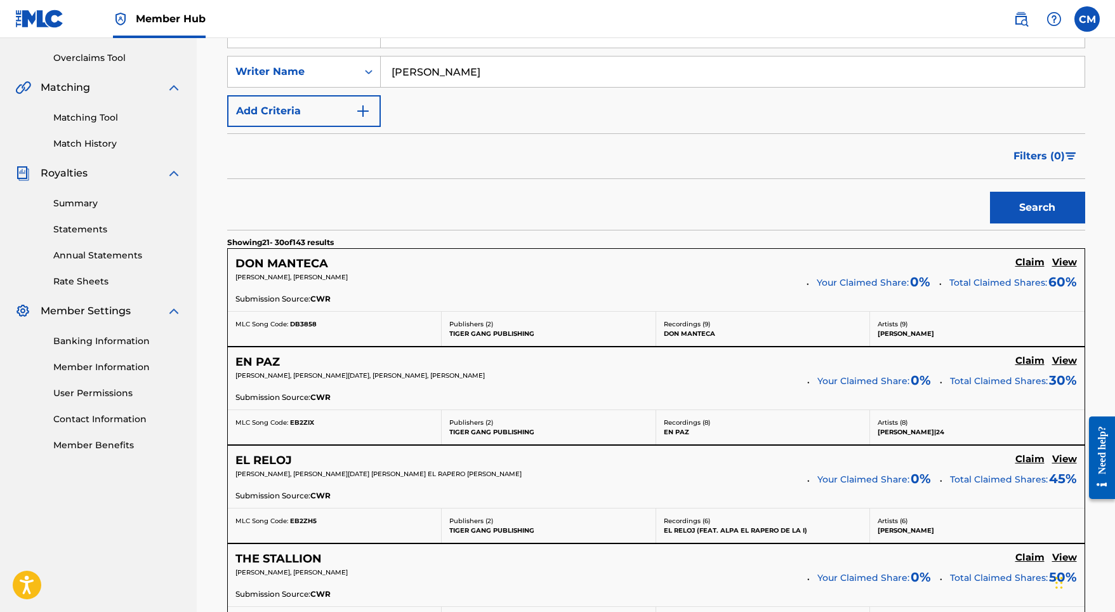
scroll to position [561, 0]
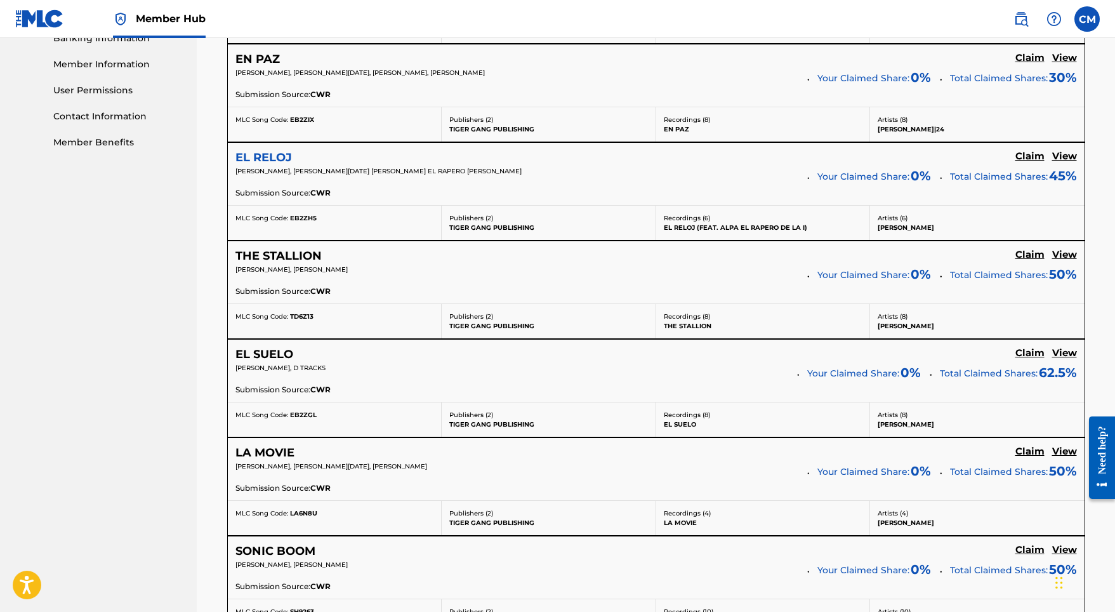
click at [263, 152] on h5 "EL RELOJ" at bounding box center [263, 157] width 56 height 15
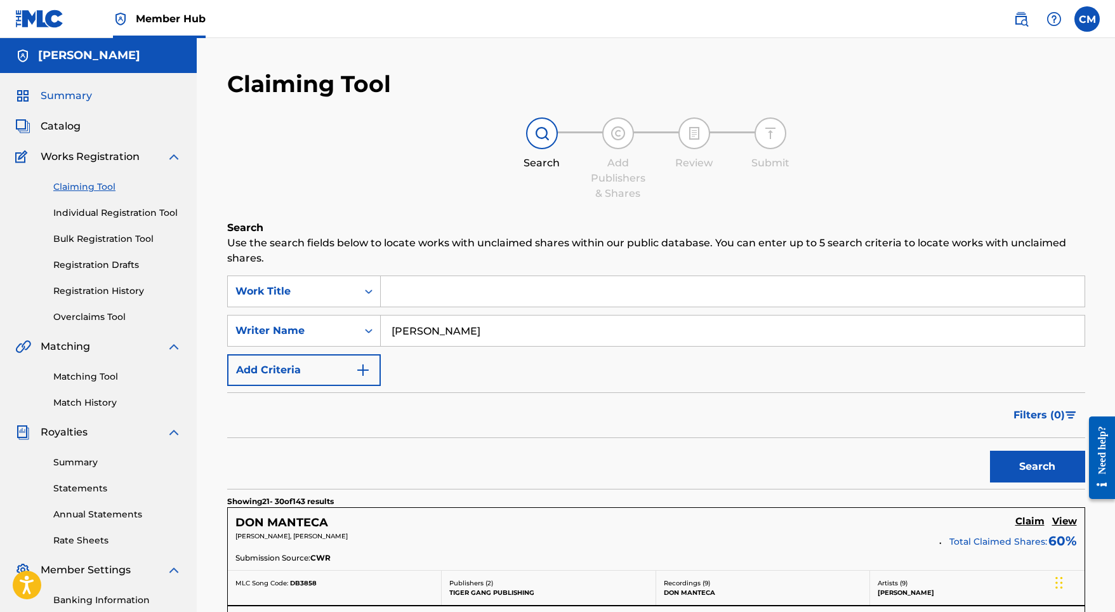
click at [76, 96] on span "Summary" at bounding box center [66, 95] width 51 height 15
